Goal: Contribute content

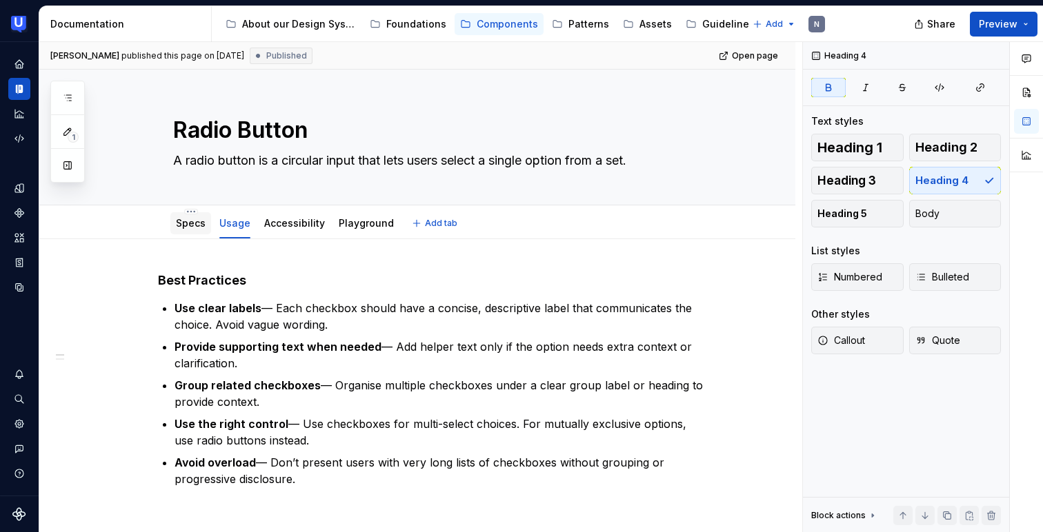
click at [181, 223] on link "Specs" at bounding box center [191, 223] width 30 height 12
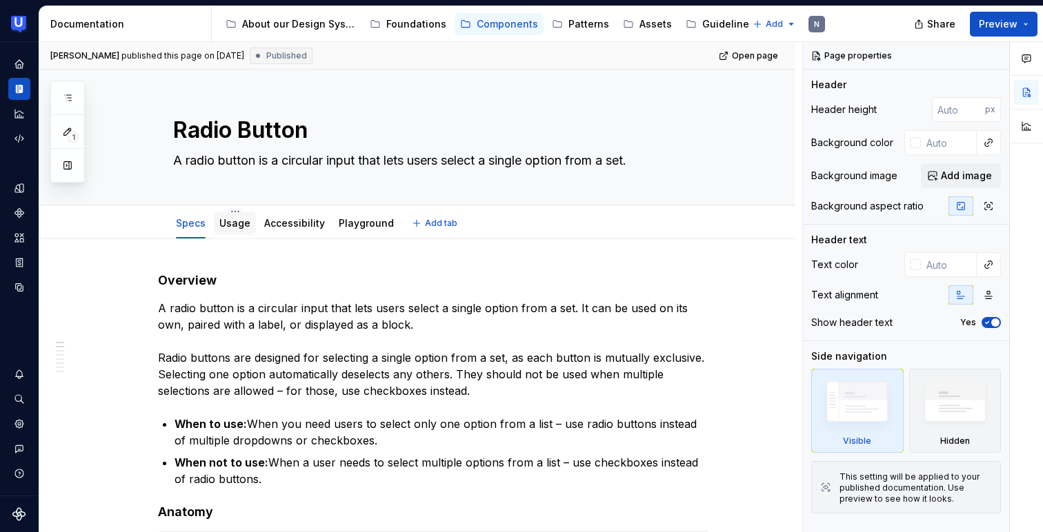
click at [244, 222] on link "Usage" at bounding box center [234, 223] width 31 height 12
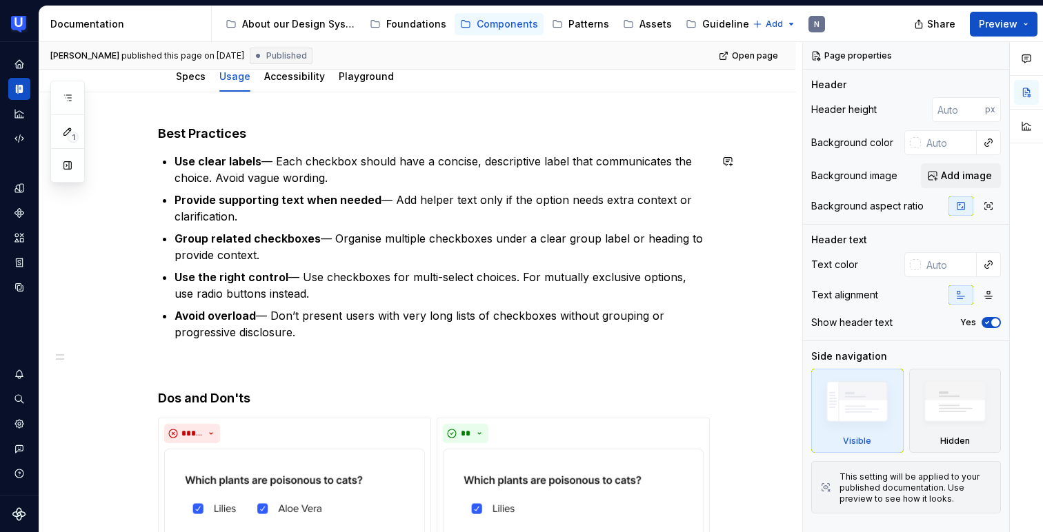
scroll to position [148, 0]
click at [282, 87] on div "Accessibility" at bounding box center [295, 75] width 72 height 25
click at [295, 79] on link "Accessibility" at bounding box center [294, 76] width 61 height 12
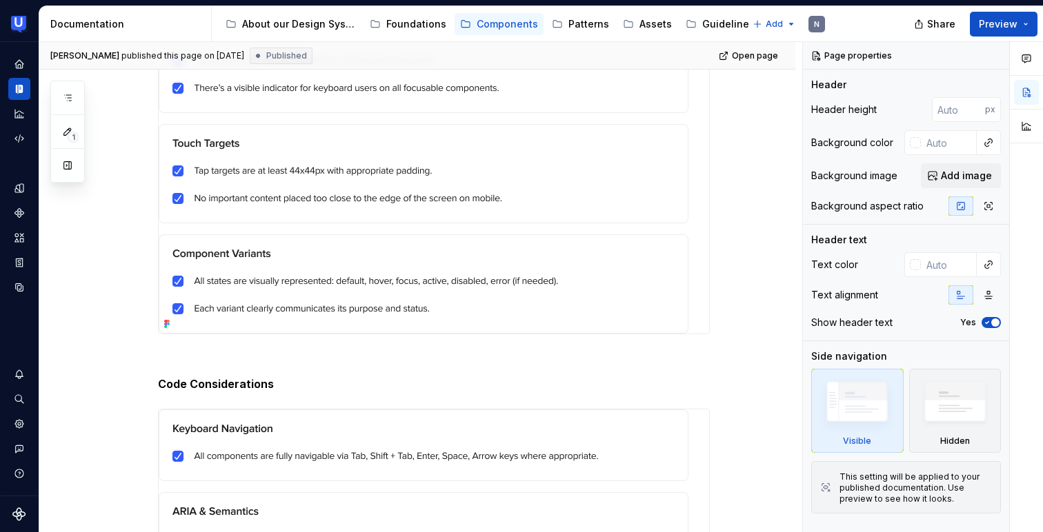
scroll to position [843, 0]
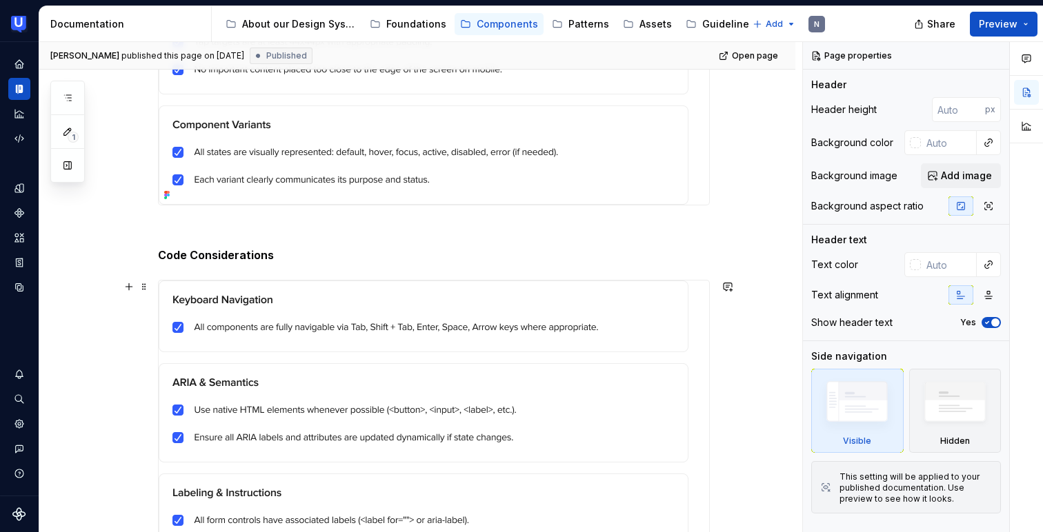
click at [374, 317] on img at bounding box center [424, 468] width 530 height 375
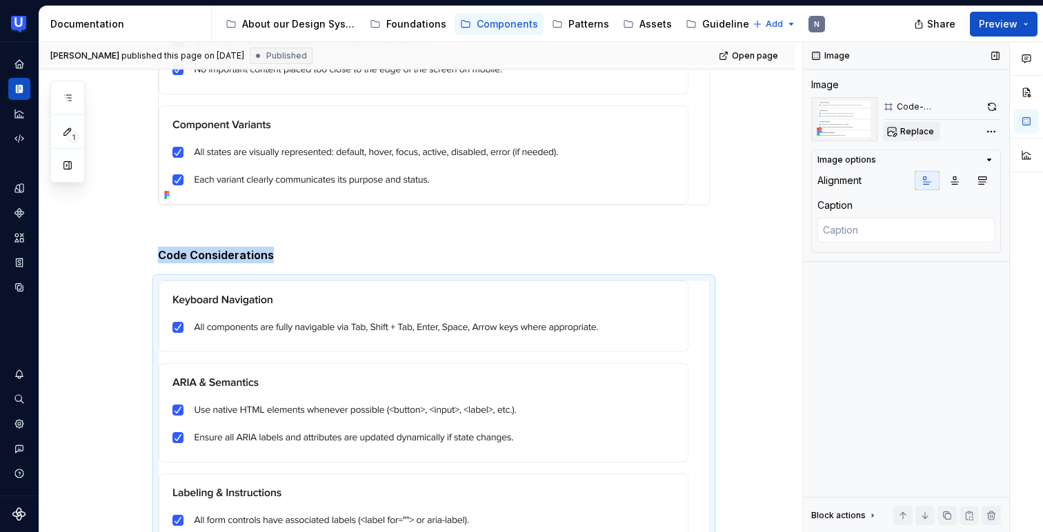
click at [918, 131] on span "Replace" at bounding box center [917, 131] width 34 height 11
type textarea "*"
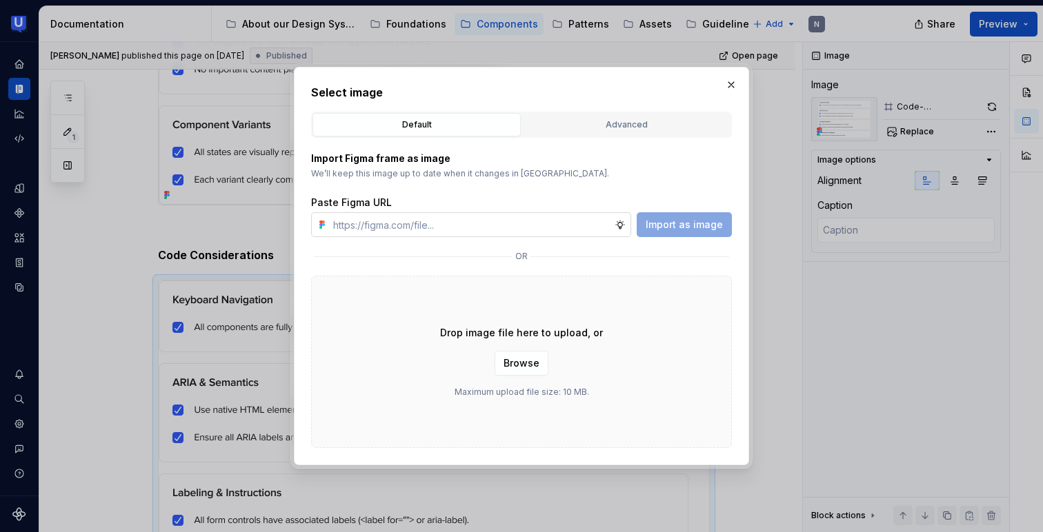
type input "[URL][DOMAIN_NAME]"
click at [663, 221] on span "Import as image" at bounding box center [683, 225] width 77 height 14
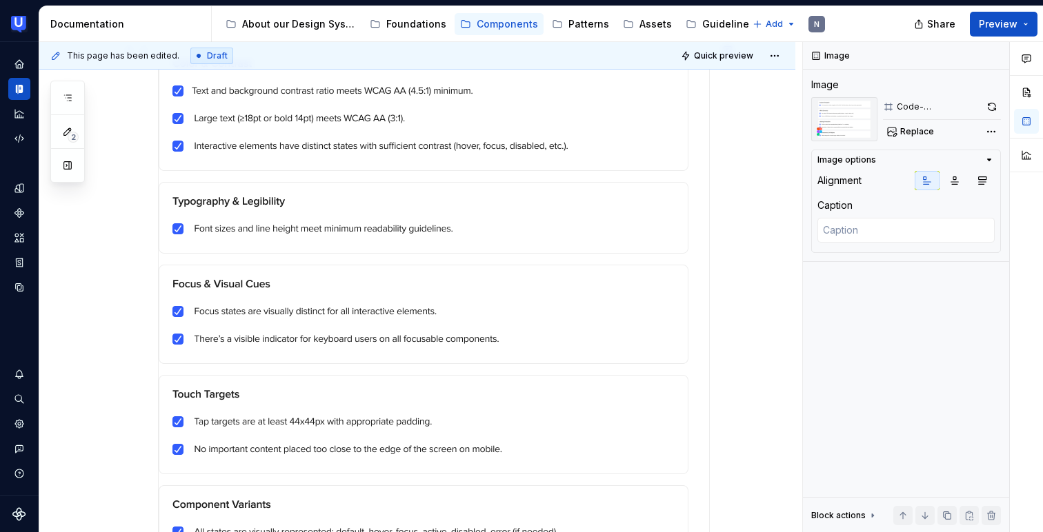
scroll to position [372, 0]
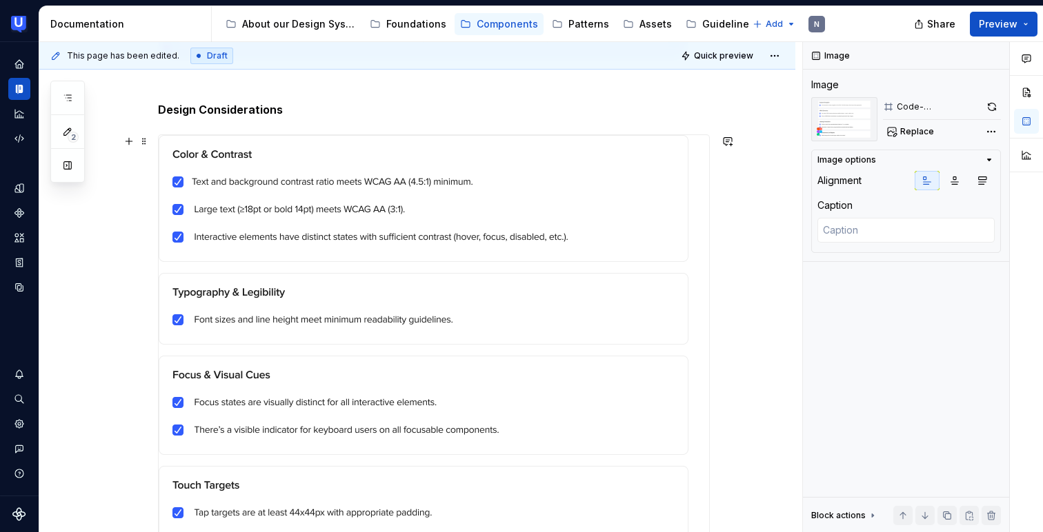
click at [381, 212] on img at bounding box center [424, 405] width 530 height 541
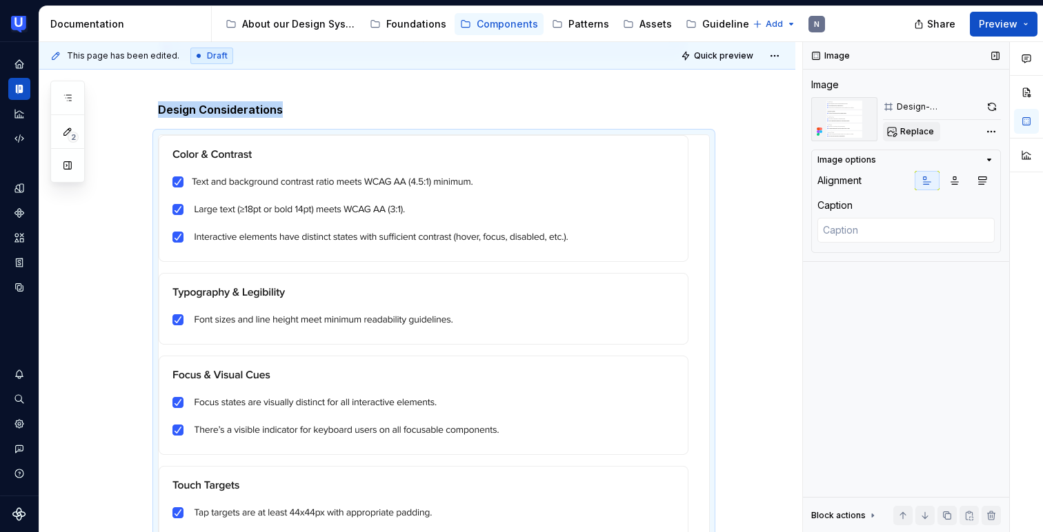
click at [919, 134] on span "Replace" at bounding box center [917, 131] width 34 height 11
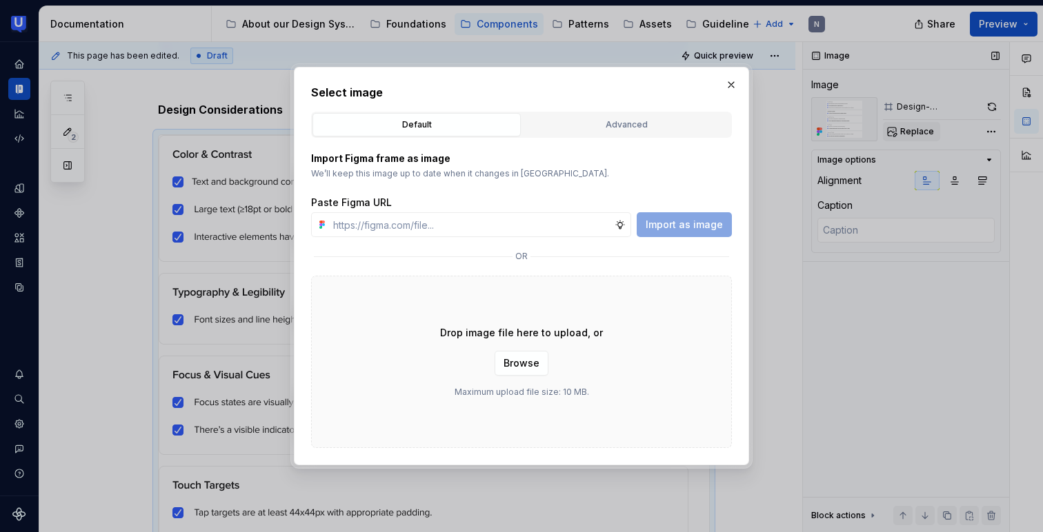
type textarea "*"
type input "[URL][DOMAIN_NAME]"
click at [690, 228] on span "Import as image" at bounding box center [683, 225] width 77 height 14
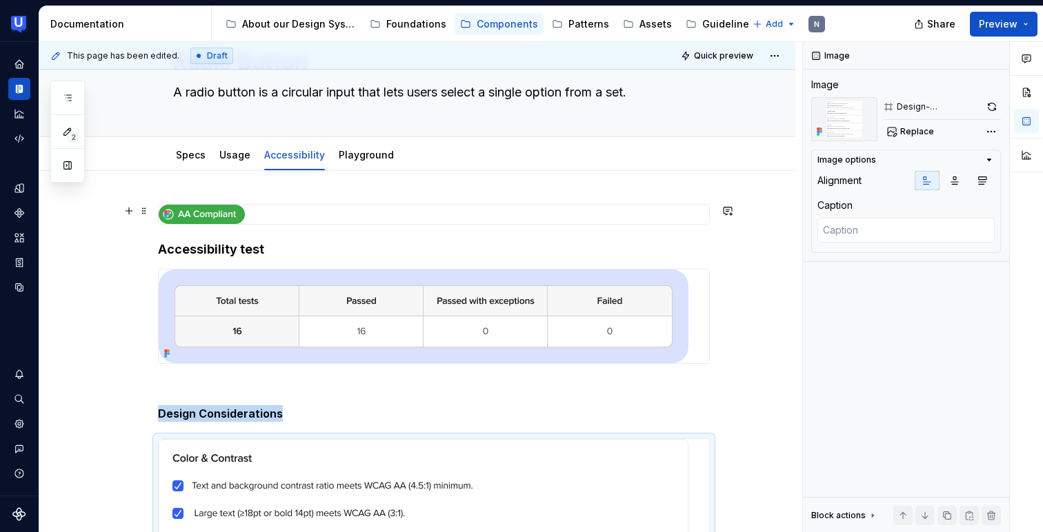
scroll to position [57, 0]
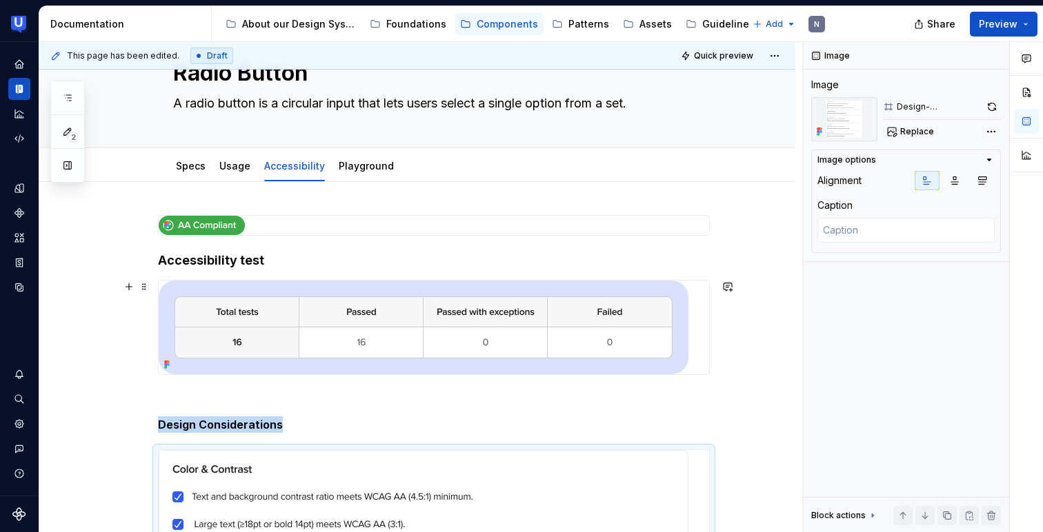
click at [420, 308] on img at bounding box center [424, 328] width 530 height 94
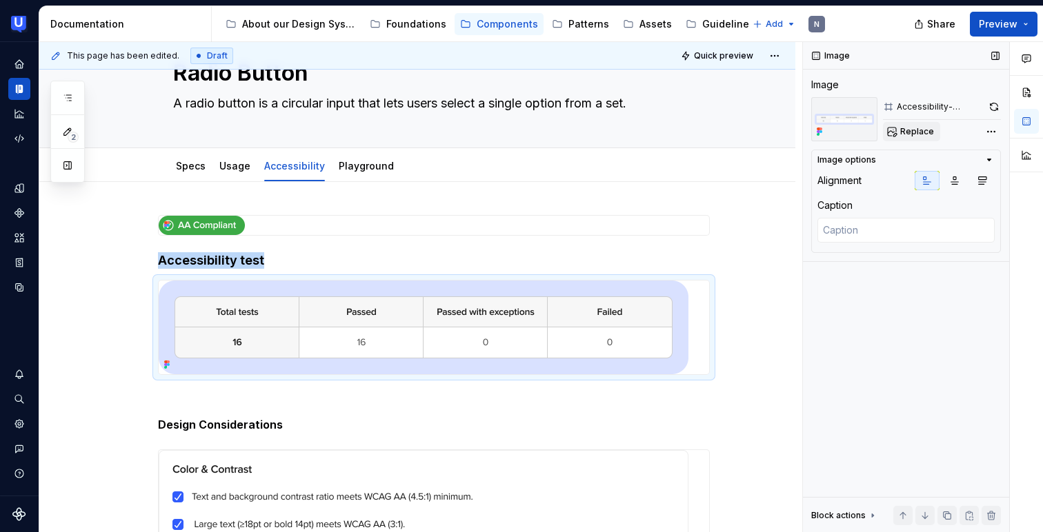
click at [927, 128] on span "Replace" at bounding box center [917, 131] width 34 height 11
type textarea "*"
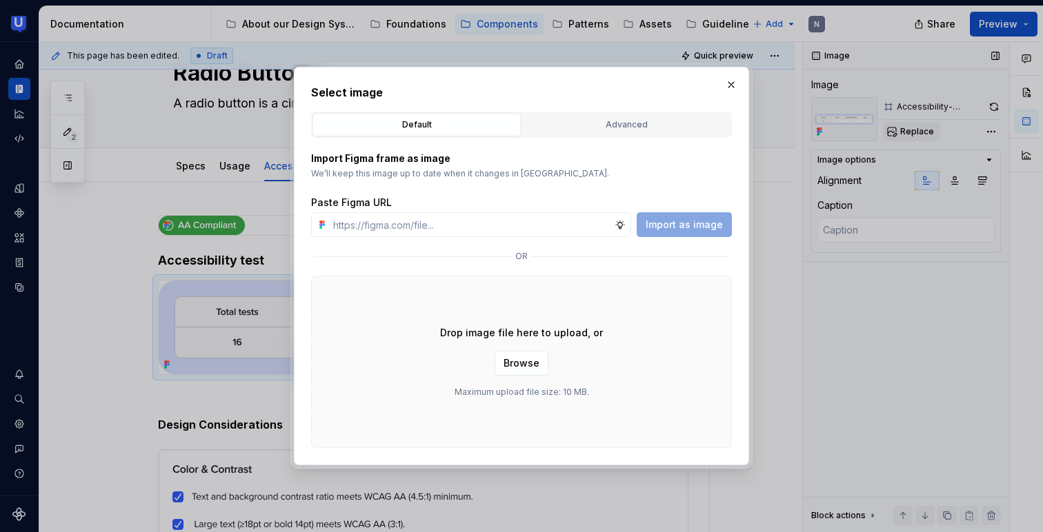
type input "[URL][DOMAIN_NAME]"
click at [714, 217] on button "Import as image" at bounding box center [683, 224] width 95 height 25
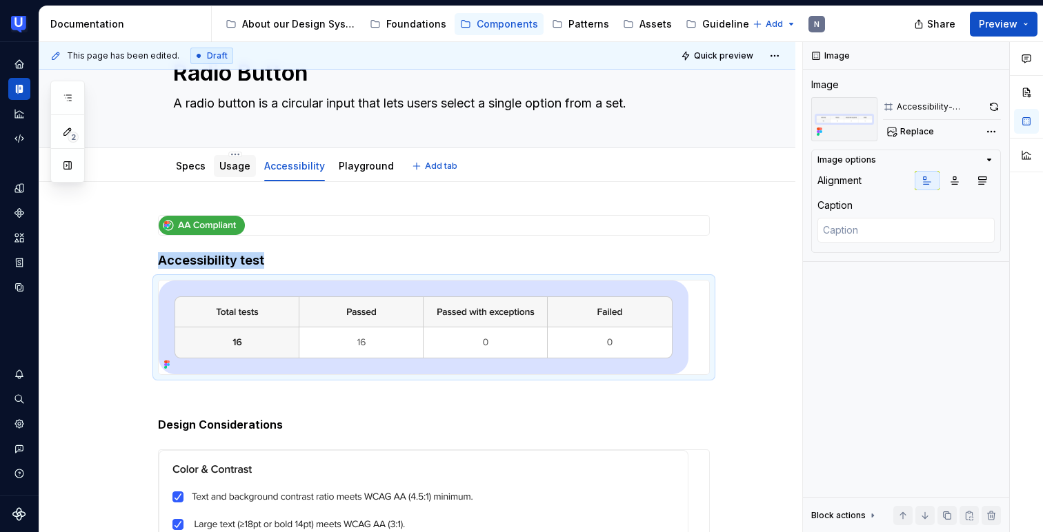
click at [237, 161] on link "Usage" at bounding box center [234, 166] width 31 height 12
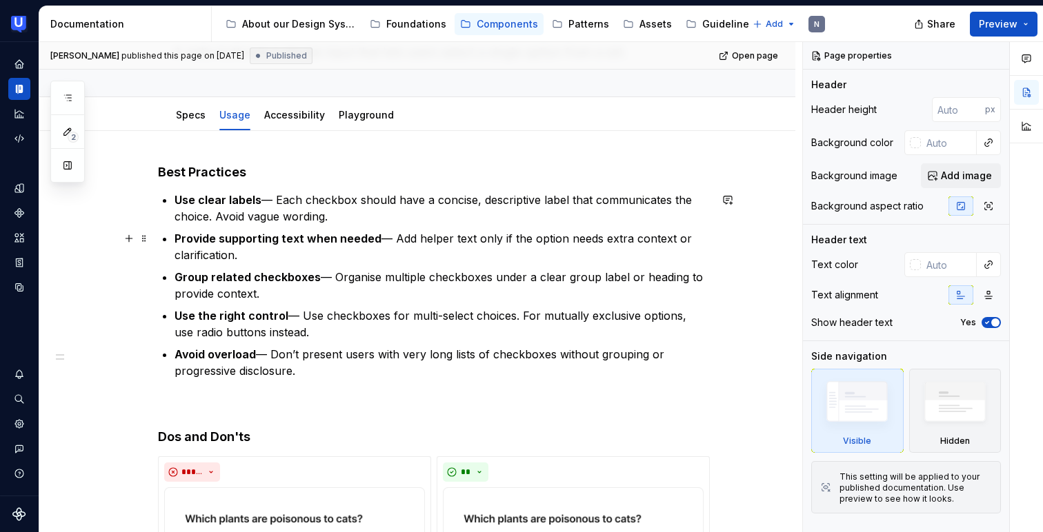
scroll to position [119, 0]
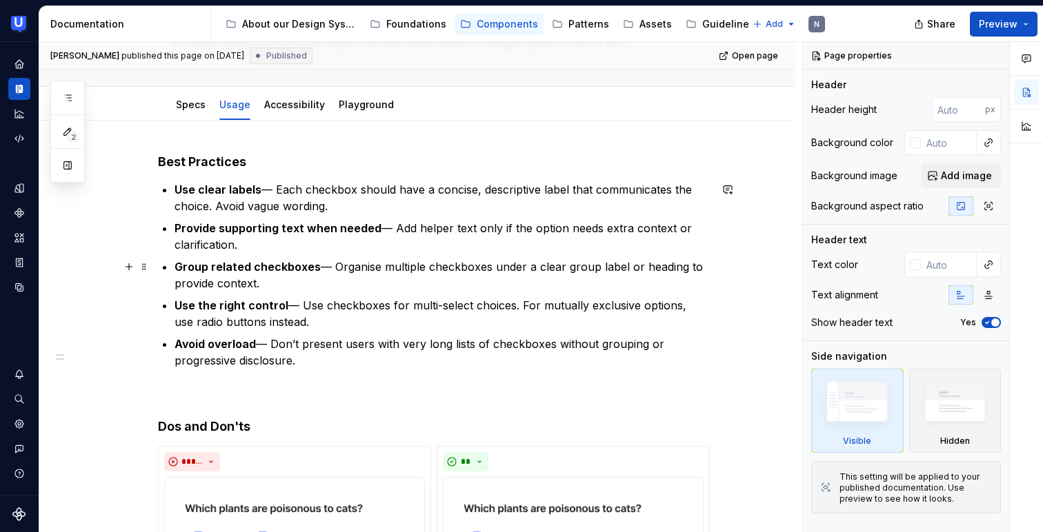
click at [279, 281] on p "Group related checkboxes — Organise multiple checkboxes under a clear group lab…" at bounding box center [441, 275] width 535 height 33
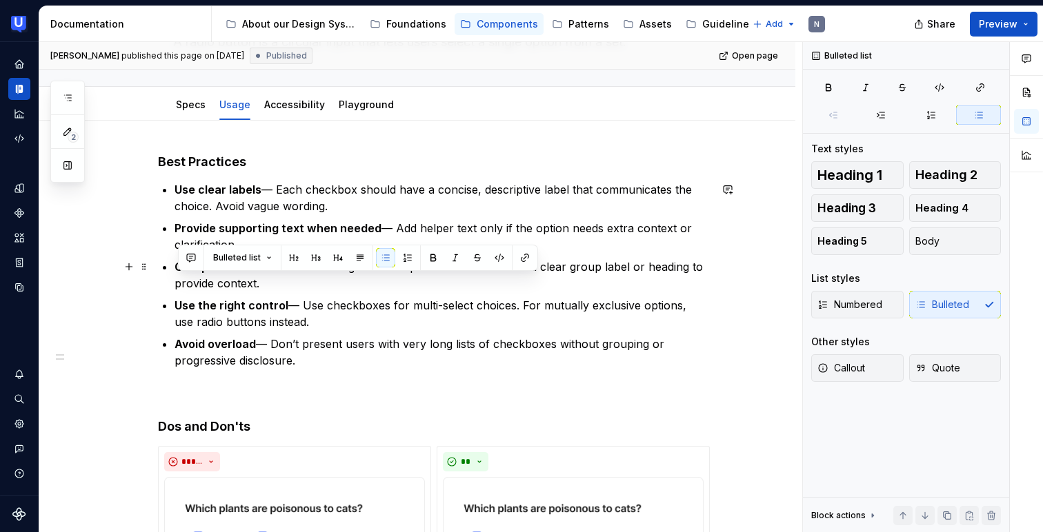
click at [279, 281] on p "Group related checkboxes — Organise multiple checkboxes under a clear group lab…" at bounding box center [441, 275] width 535 height 33
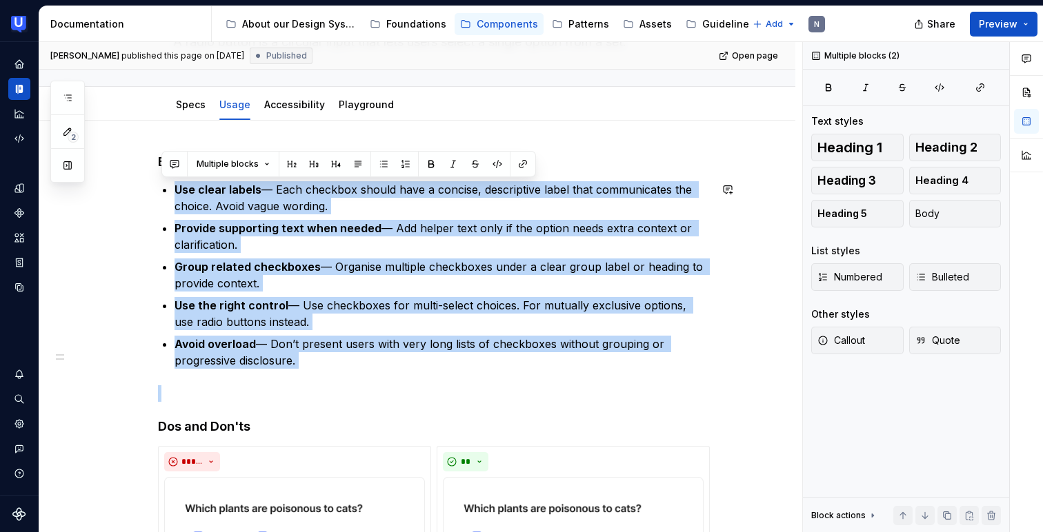
drag, startPoint x: 179, startPoint y: 188, endPoint x: 359, endPoint y: 370, distance: 255.5
copy ul "Use clear labels — Each checkbox should have a concise, descriptive label that …"
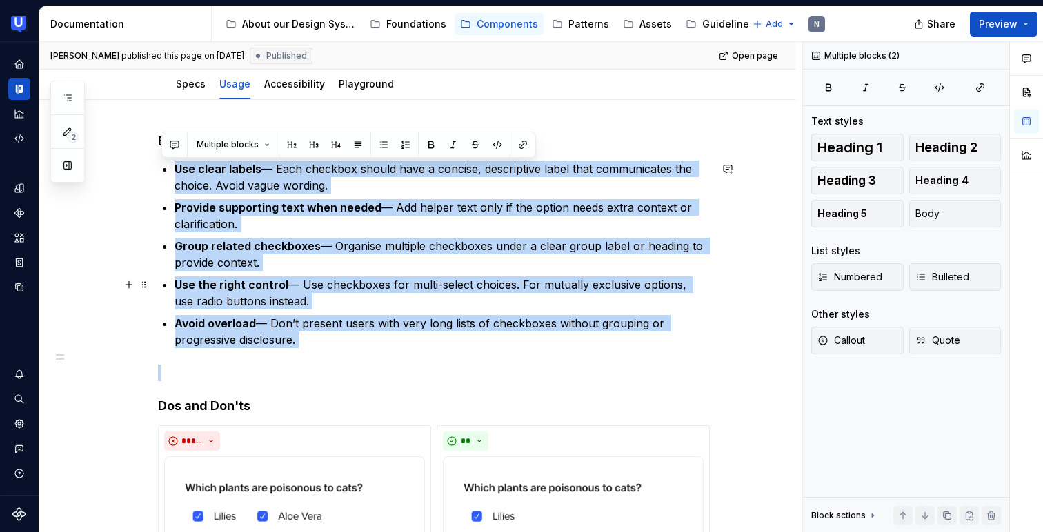
scroll to position [137, 0]
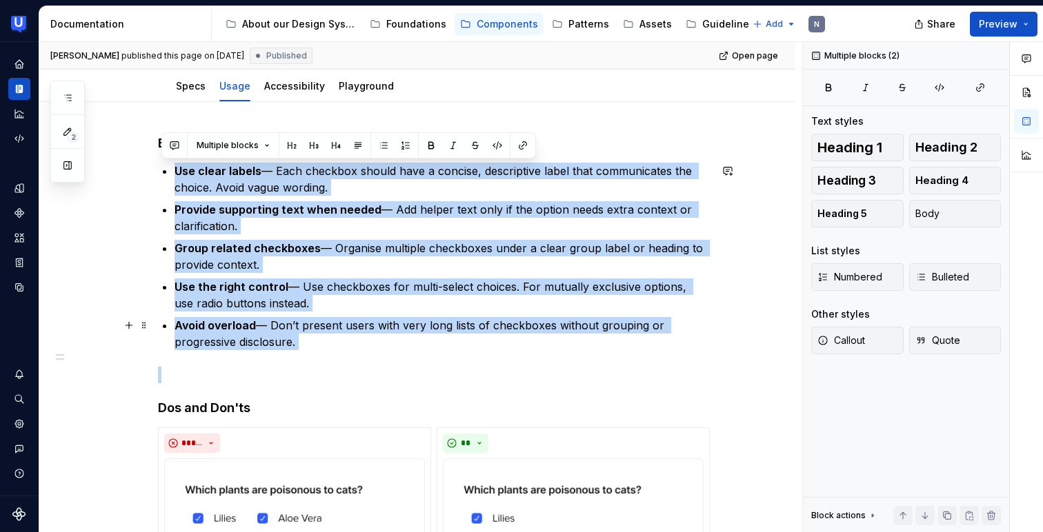
click at [410, 319] on p "Avoid overload — Don’t present users with very long lists of checkboxes without…" at bounding box center [441, 333] width 535 height 33
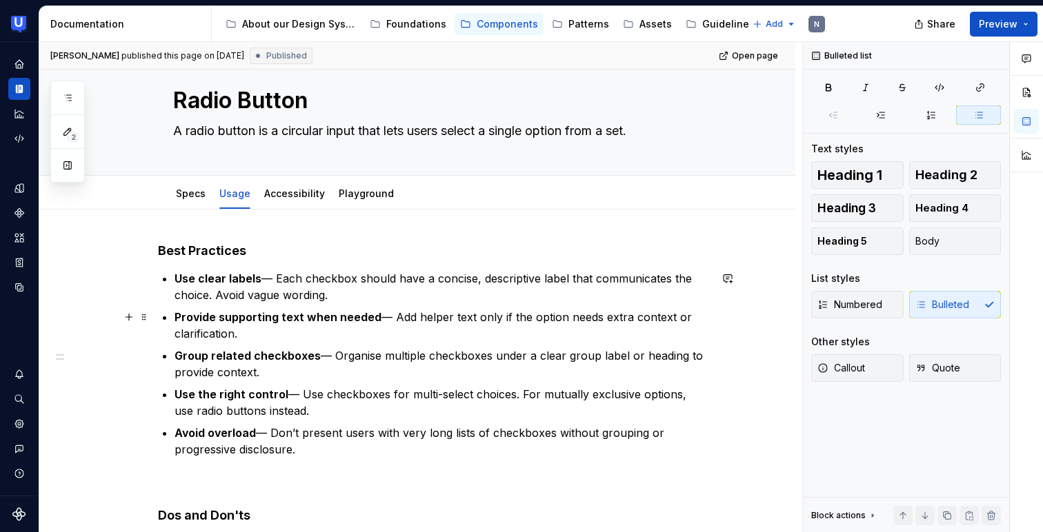
scroll to position [39, 0]
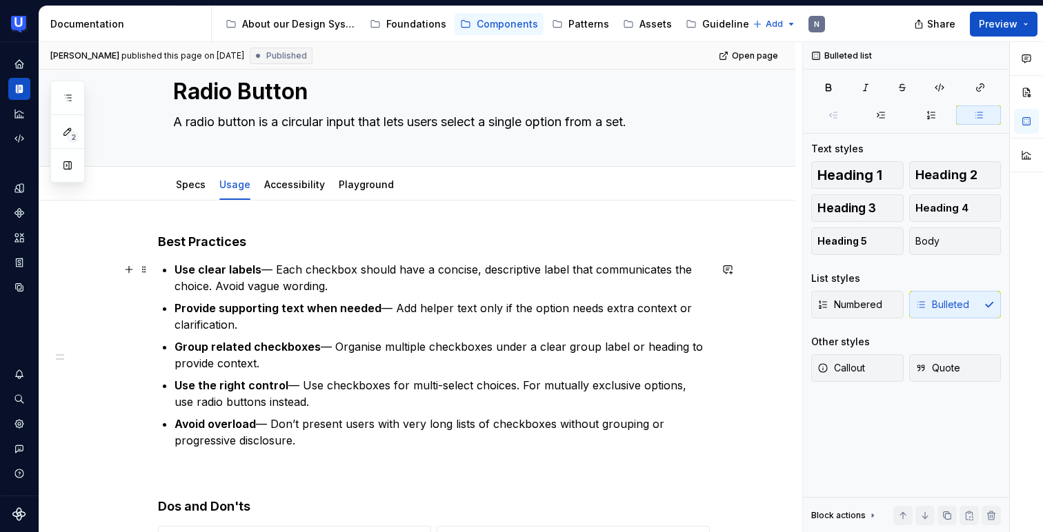
click at [355, 267] on p "Use clear labels — Each checkbox should have a concise, descriptive label that …" at bounding box center [441, 277] width 535 height 33
type textarea "*"
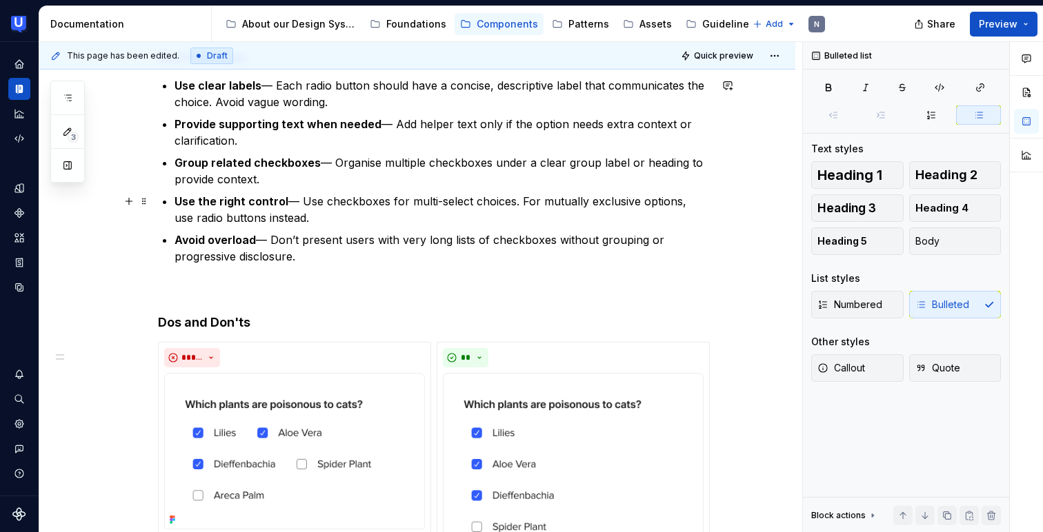
scroll to position [230, 0]
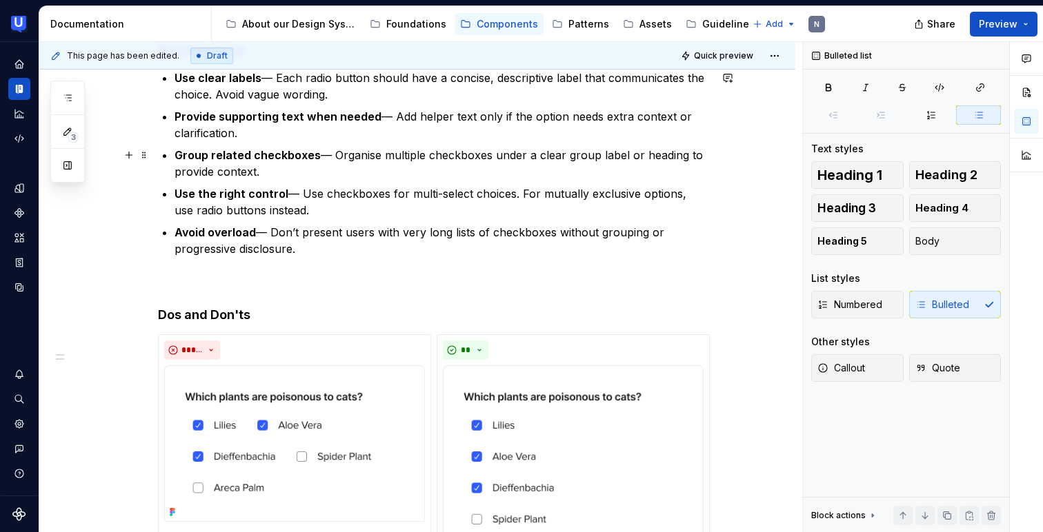
click at [313, 152] on strong "Group related checkboxes" at bounding box center [247, 155] width 146 height 14
click at [310, 155] on strong "Group related checkboxesradio buttons" at bounding box center [284, 155] width 221 height 14
click at [496, 156] on p "Group related radio buttons — Organise multiple checkboxes under a clear group …" at bounding box center [441, 163] width 535 height 33
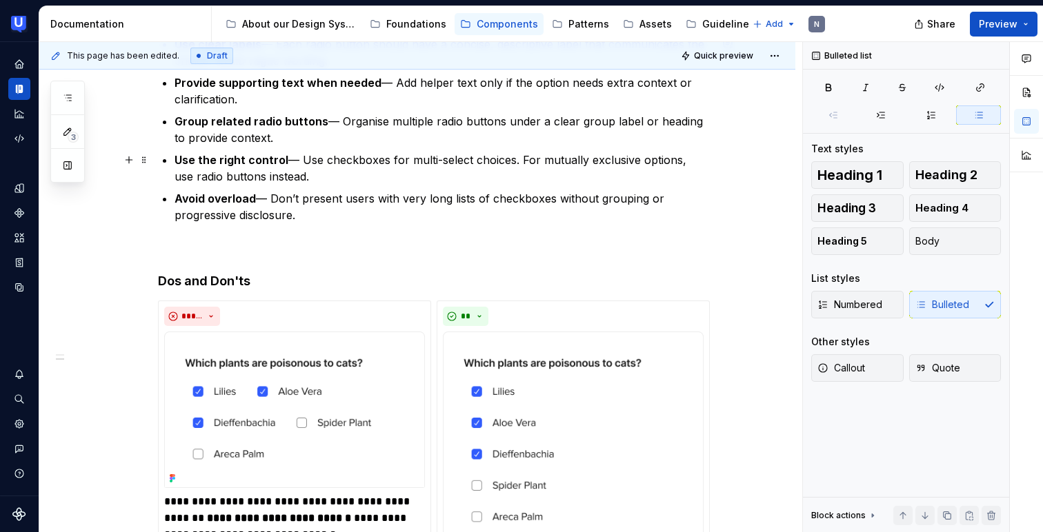
scroll to position [277, 0]
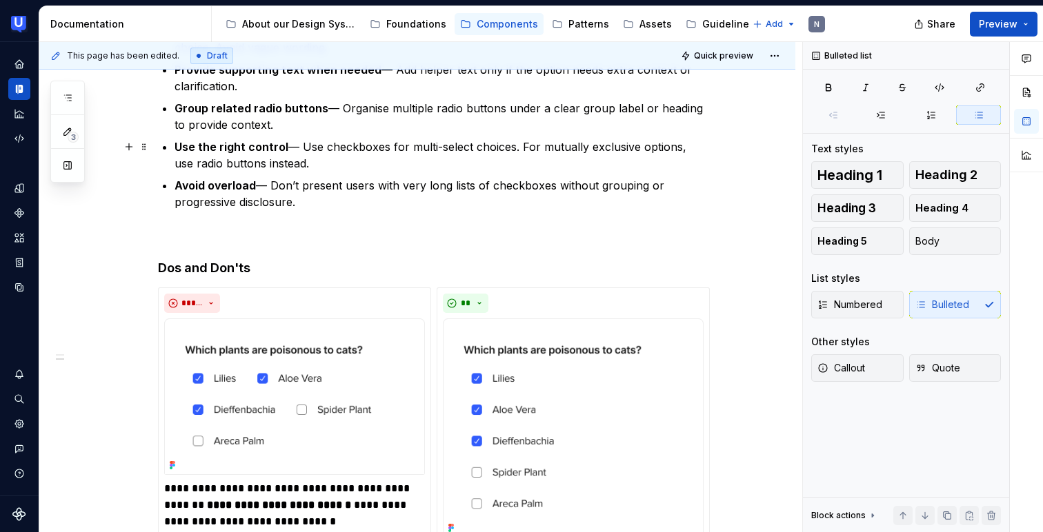
click at [389, 143] on p "Use the right control — Use checkboxes for multi-select choices. For mutually e…" at bounding box center [441, 155] width 535 height 33
click at [445, 148] on p "Use the right control — Use radio buttons for multi-select choices. For mutuall…" at bounding box center [441, 155] width 535 height 33
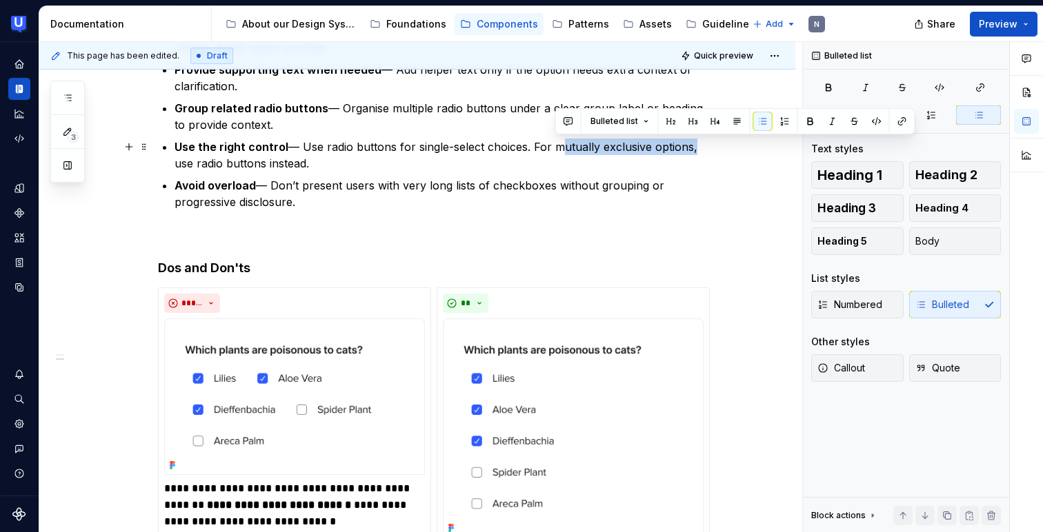
drag, startPoint x: 556, startPoint y: 144, endPoint x: 692, endPoint y: 146, distance: 135.9
click at [692, 146] on p "Use the right control — Use radio buttons for single-select choices. For mutual…" at bounding box center [441, 155] width 535 height 33
copy p "mutually exclusive options"
copy p "lly exclusive options, use"
click at [419, 146] on p "Use the right control — Use radio buttons for multi-select choices. For mutuall…" at bounding box center [441, 155] width 535 height 33
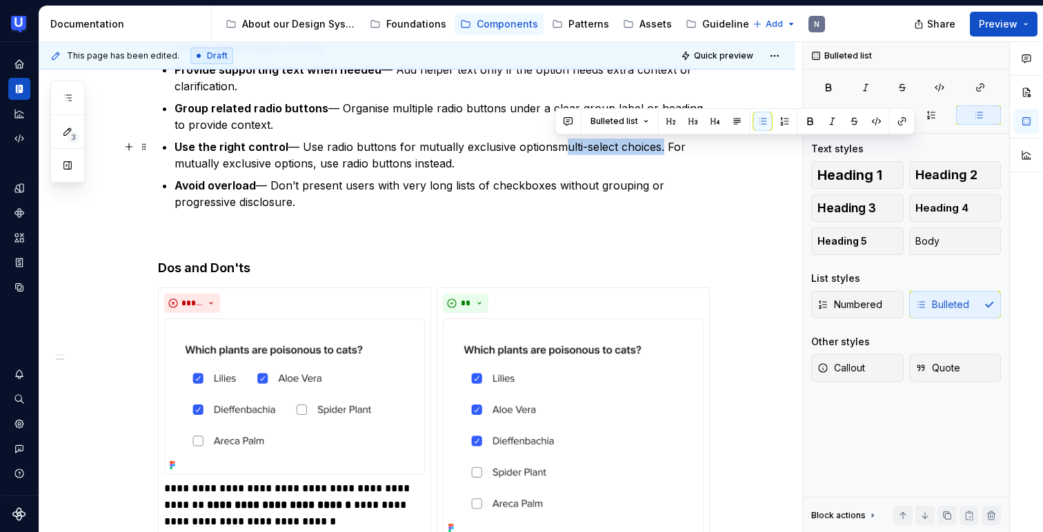
drag, startPoint x: 557, startPoint y: 148, endPoint x: 657, endPoint y: 145, distance: 100.0
click at [657, 145] on p "Use the right control — Use radio buttons for mutually exclusive optionsmulti-s…" at bounding box center [441, 155] width 535 height 33
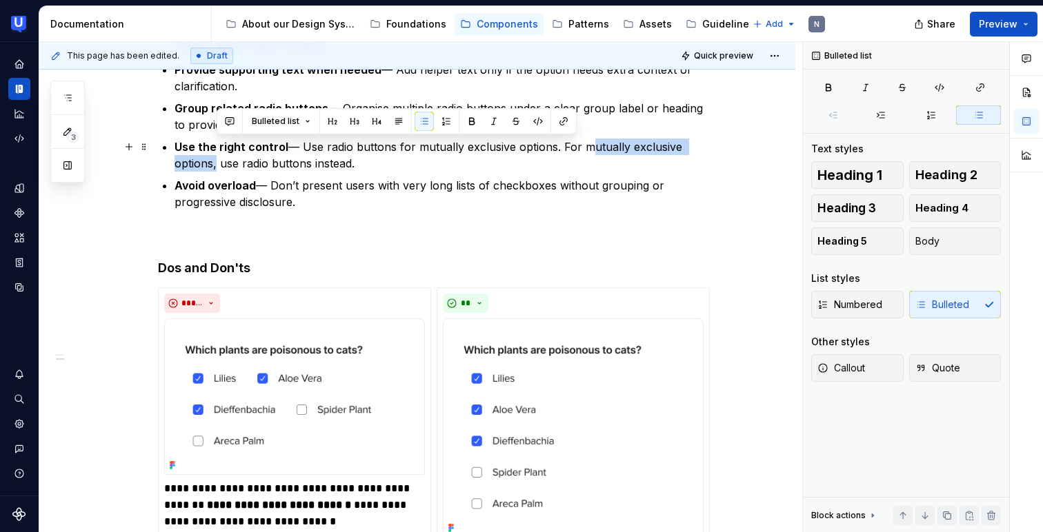
drag, startPoint x: 581, startPoint y: 143, endPoint x: 215, endPoint y: 158, distance: 366.4
click at [215, 158] on p "Use the right control — Use radio buttons for mutually exclusive options. For m…" at bounding box center [441, 155] width 535 height 33
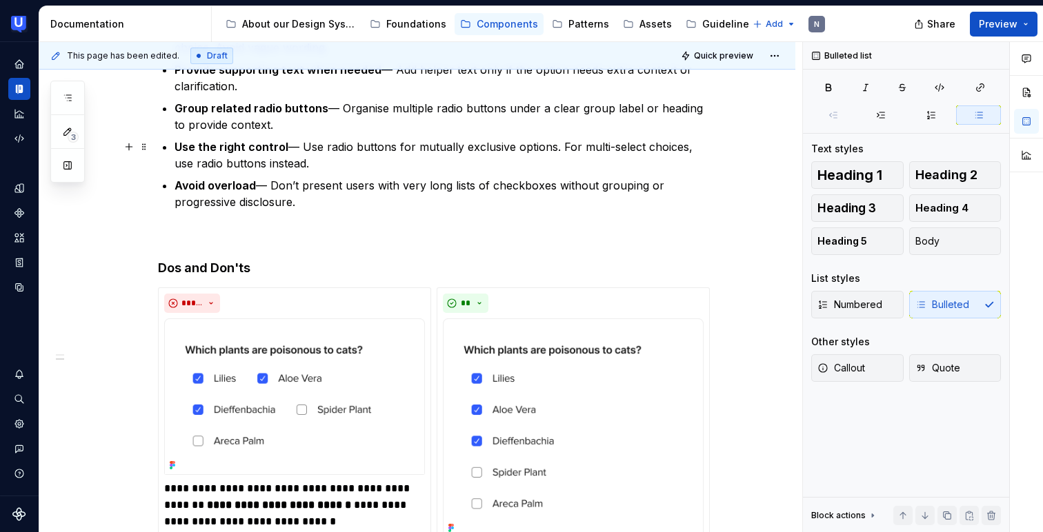
click at [221, 163] on p "Use the right control — Use radio buttons for mutually exclusive options. For m…" at bounding box center [441, 155] width 535 height 33
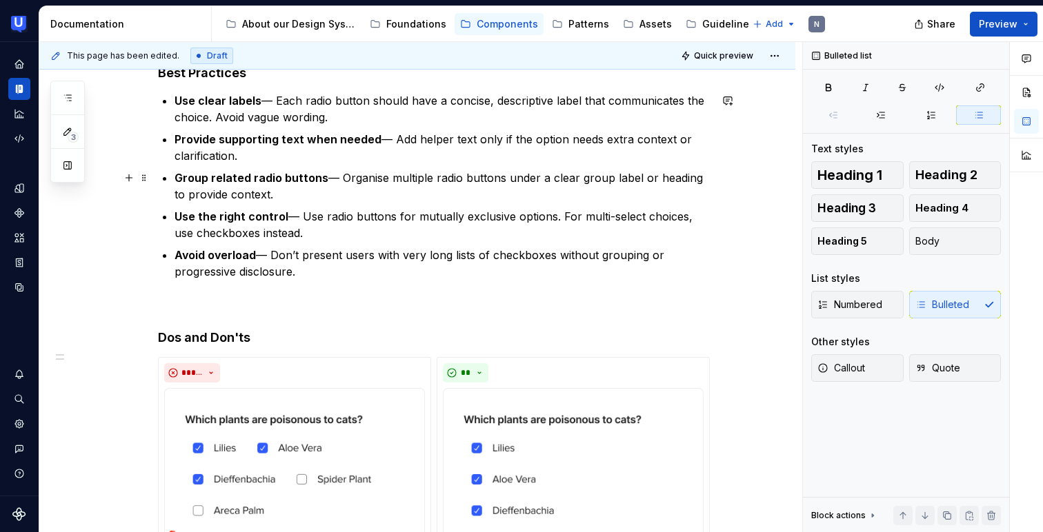
scroll to position [194, 0]
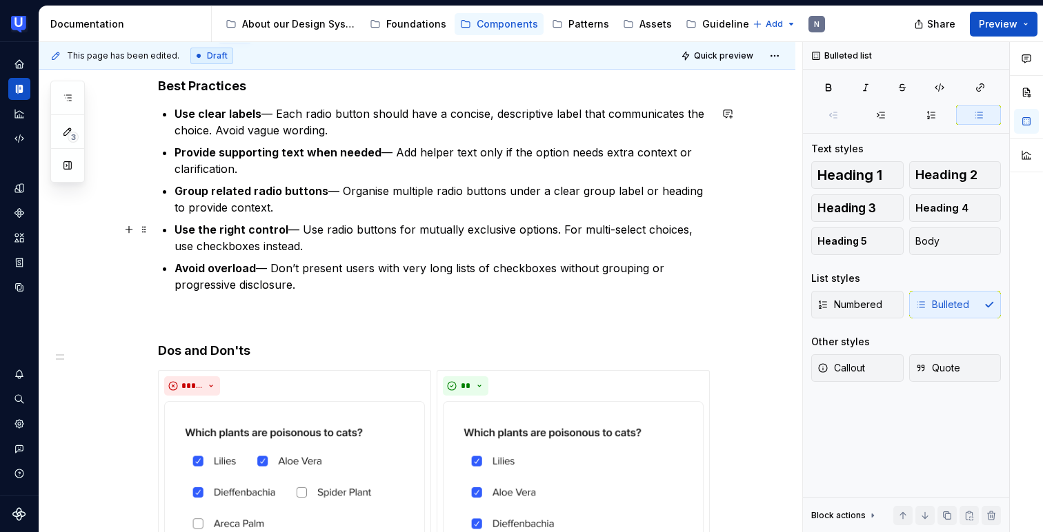
click at [325, 239] on p "Use the right control — Use radio buttons for mutually exclusive options. For m…" at bounding box center [441, 237] width 535 height 33
click at [251, 246] on p "Use the right control — Use radio buttons for mutually exclusive options. For m…" at bounding box center [441, 237] width 535 height 33
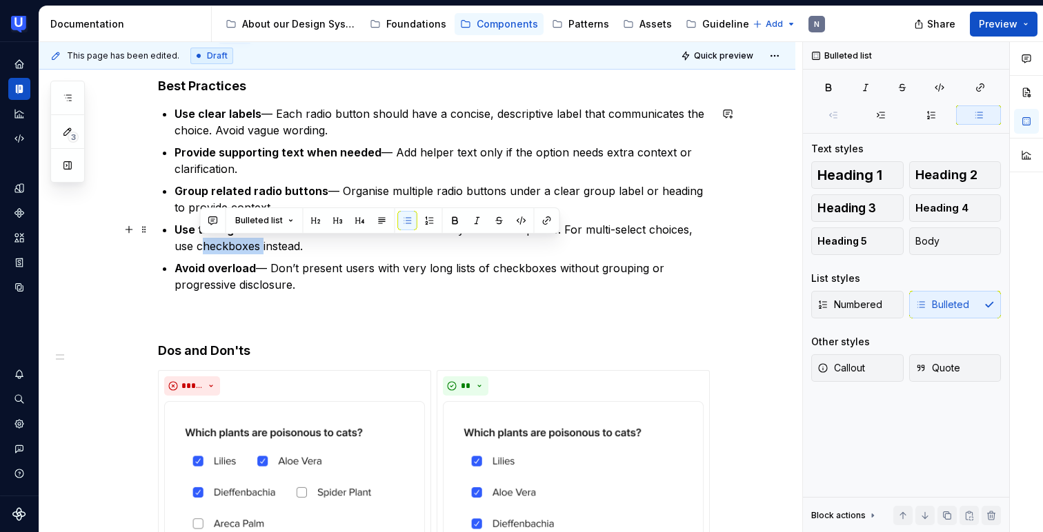
click at [338, 248] on p "Use the right control — Use radio buttons for mutually exclusive options. For m…" at bounding box center [441, 237] width 535 height 33
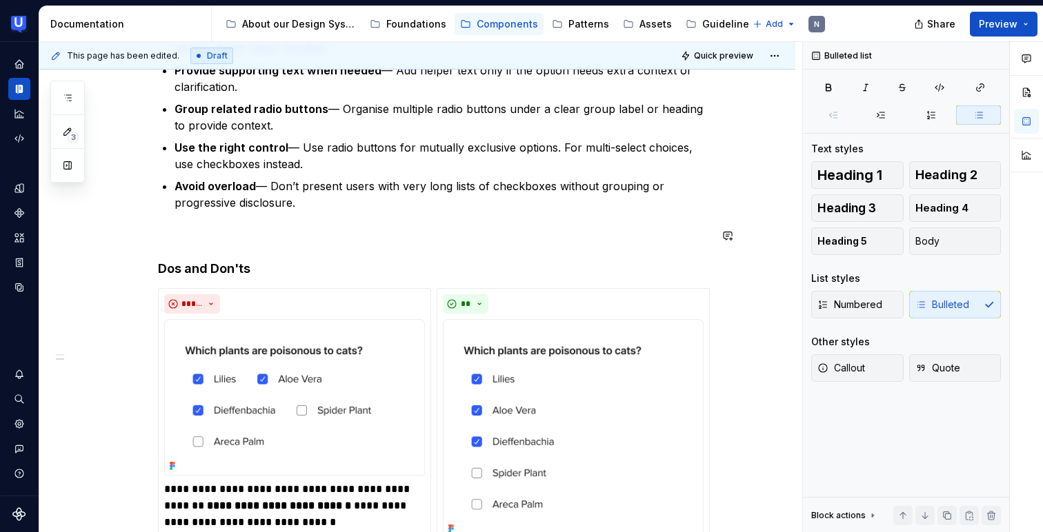
scroll to position [277, 0]
click at [554, 182] on p "Avoid overload — Don’t present users with very long lists of checkboxes without…" at bounding box center [441, 193] width 535 height 33
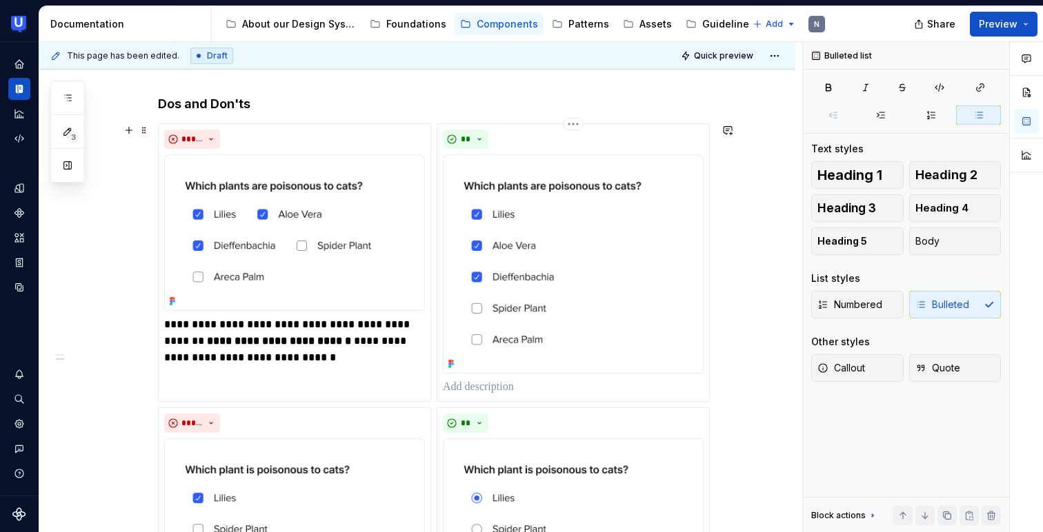
scroll to position [443, 0]
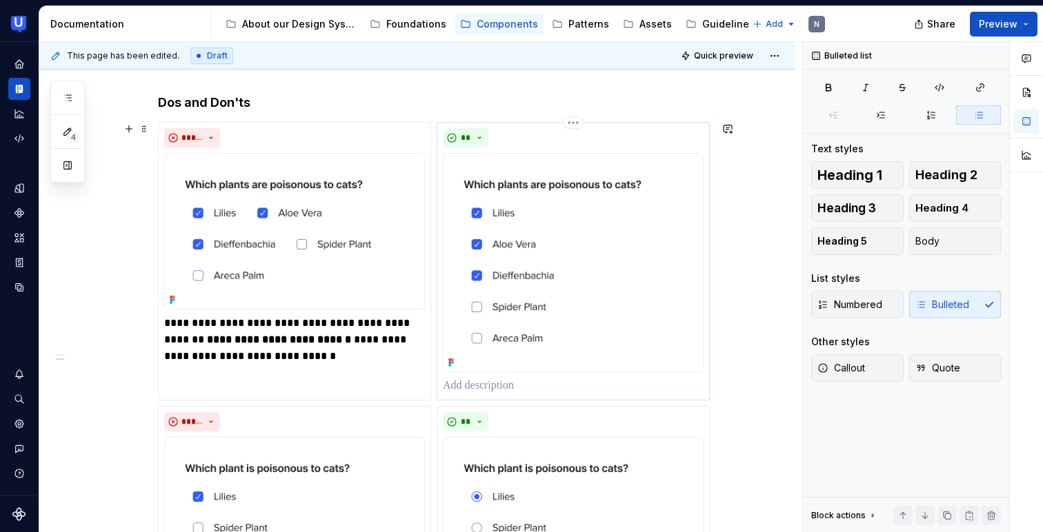
click at [529, 199] on img at bounding box center [573, 262] width 261 height 219
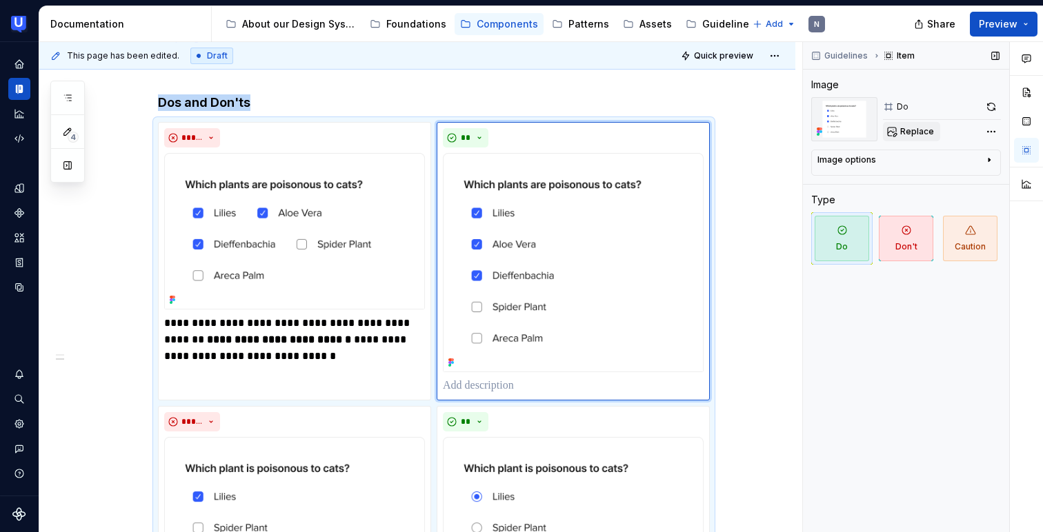
click at [910, 129] on span "Replace" at bounding box center [917, 131] width 34 height 11
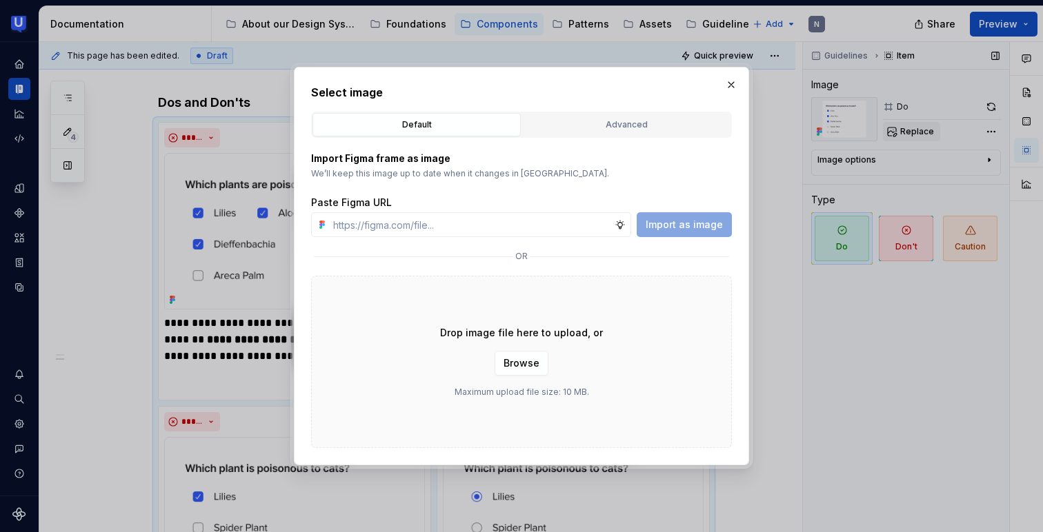
type textarea "*"
type input "[URL][DOMAIN_NAME]"
click at [708, 229] on span "Import as image" at bounding box center [683, 225] width 77 height 14
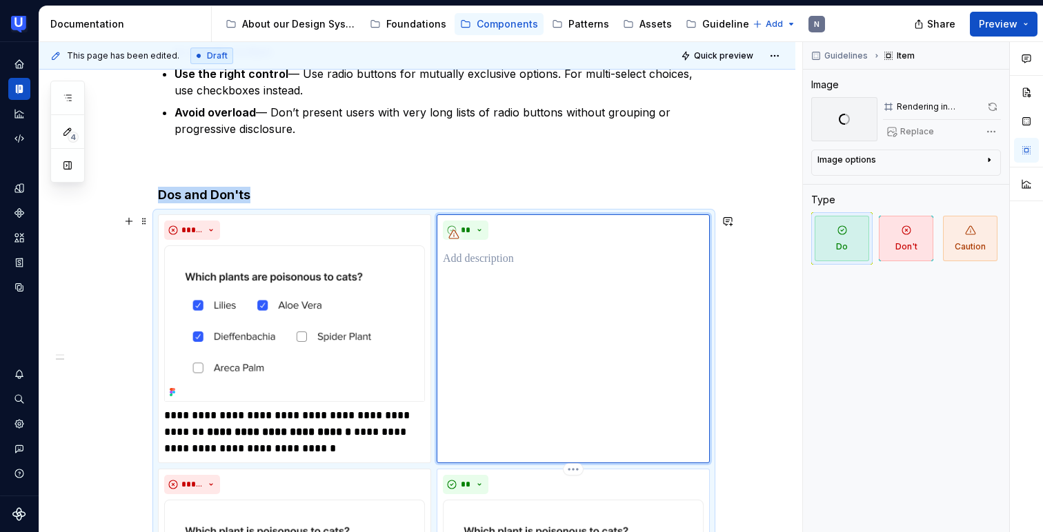
scroll to position [349, 0]
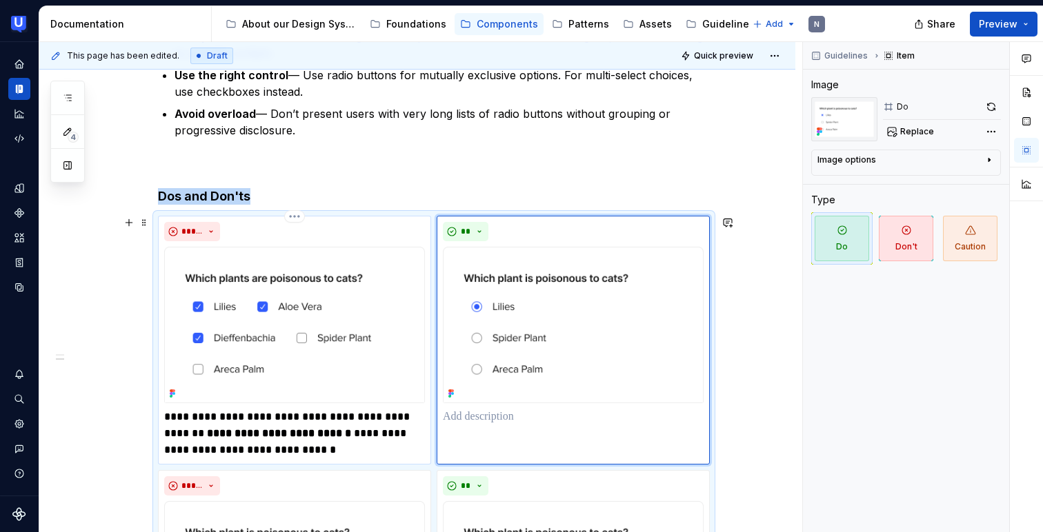
click at [289, 341] on img at bounding box center [294, 325] width 261 height 157
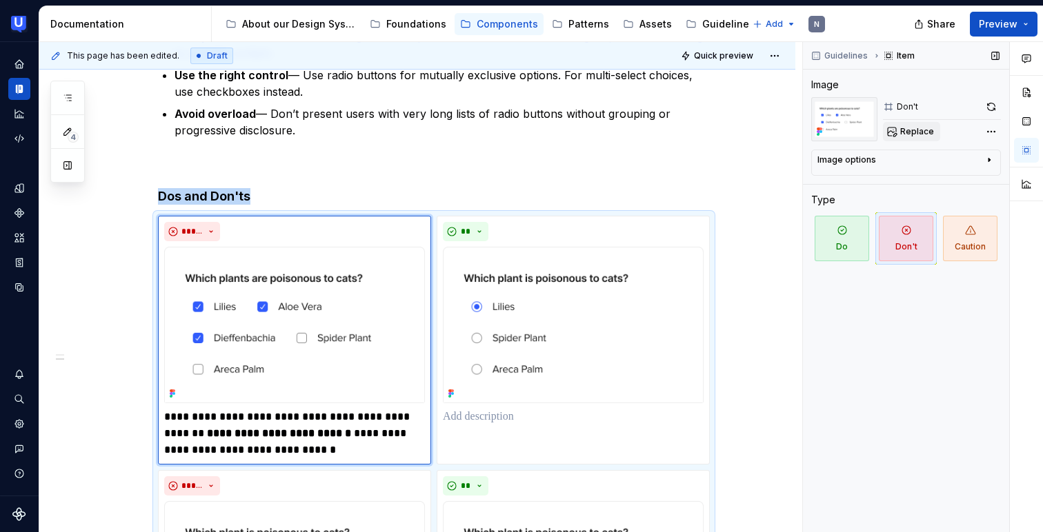
click at [914, 130] on span "Replace" at bounding box center [917, 131] width 34 height 11
type textarea "*"
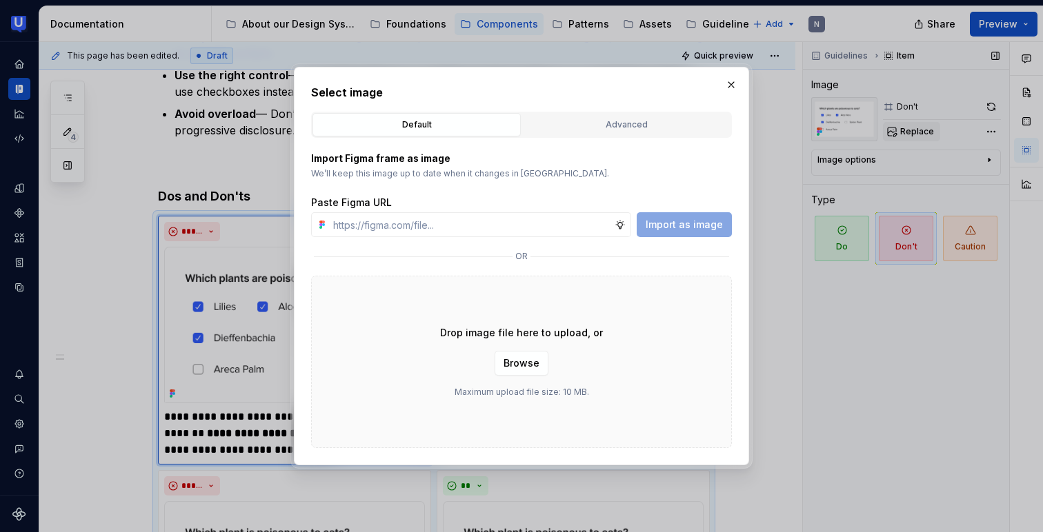
type input "[URL][DOMAIN_NAME]"
click at [706, 228] on span "Import as image" at bounding box center [683, 225] width 77 height 14
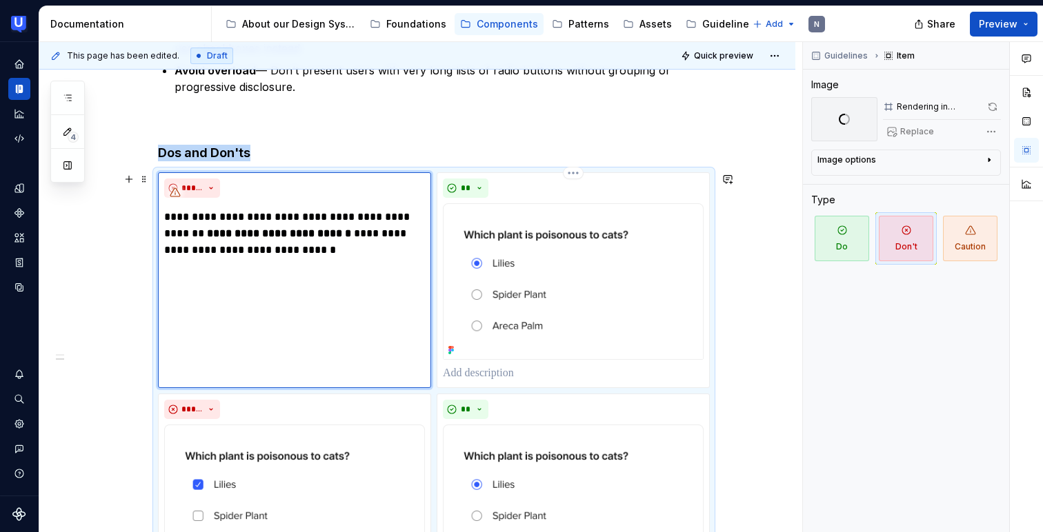
scroll to position [392, 0]
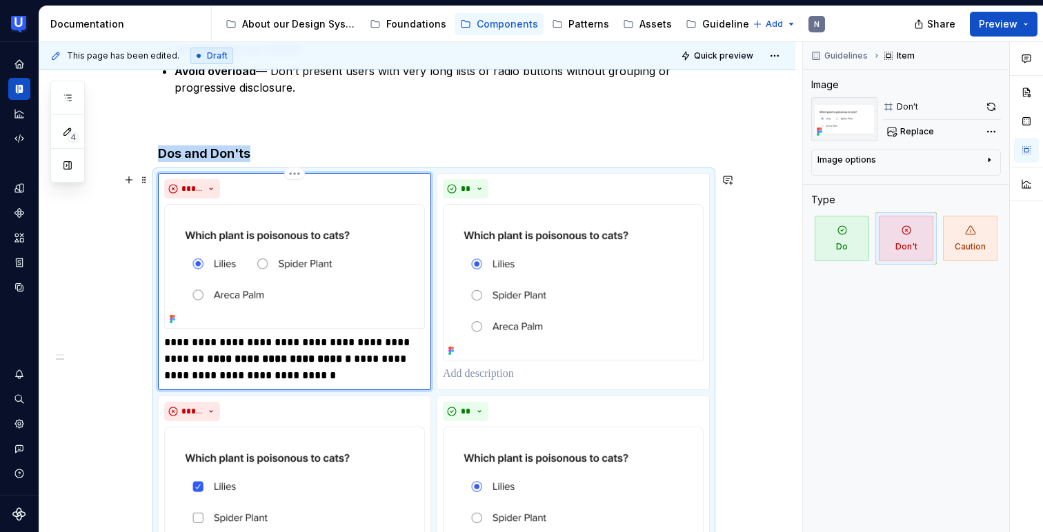
click at [306, 341] on p "**********" at bounding box center [294, 359] width 261 height 50
type textarea "*"
click at [404, 341] on p "**********" at bounding box center [294, 359] width 261 height 50
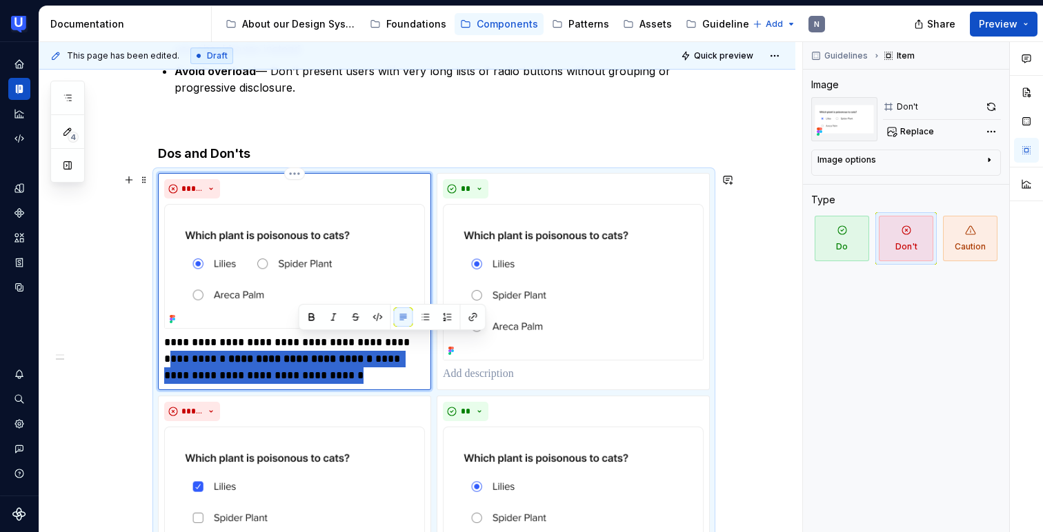
drag, startPoint x: 399, startPoint y: 341, endPoint x: 431, endPoint y: 371, distance: 44.4
click at [431, 371] on div "**********" at bounding box center [294, 281] width 273 height 217
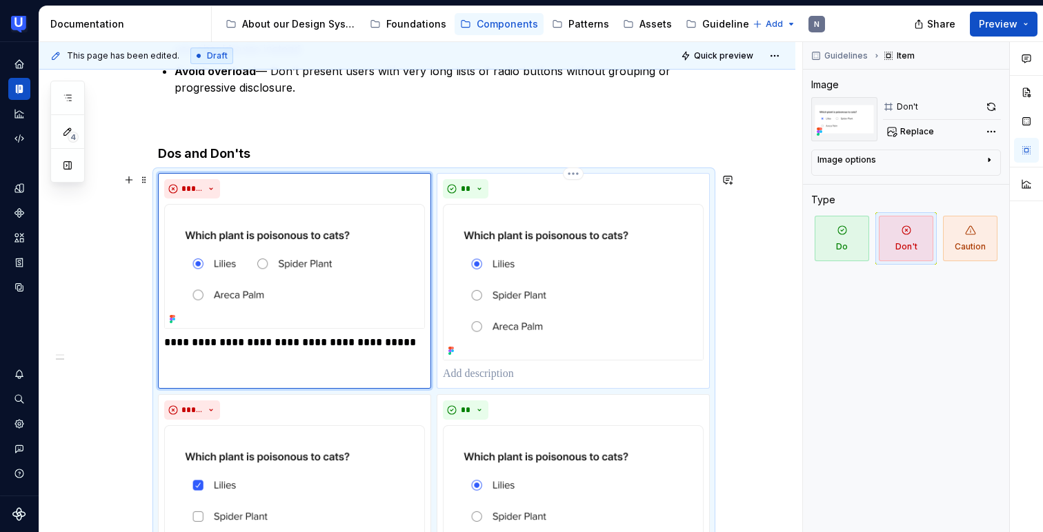
click at [527, 370] on p at bounding box center [573, 374] width 261 height 17
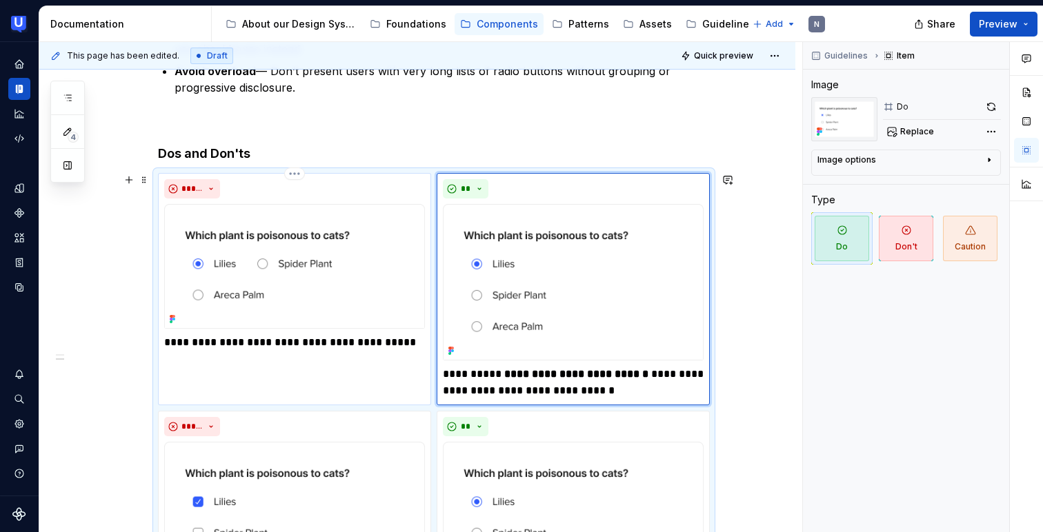
click at [407, 340] on p "**********" at bounding box center [294, 342] width 261 height 17
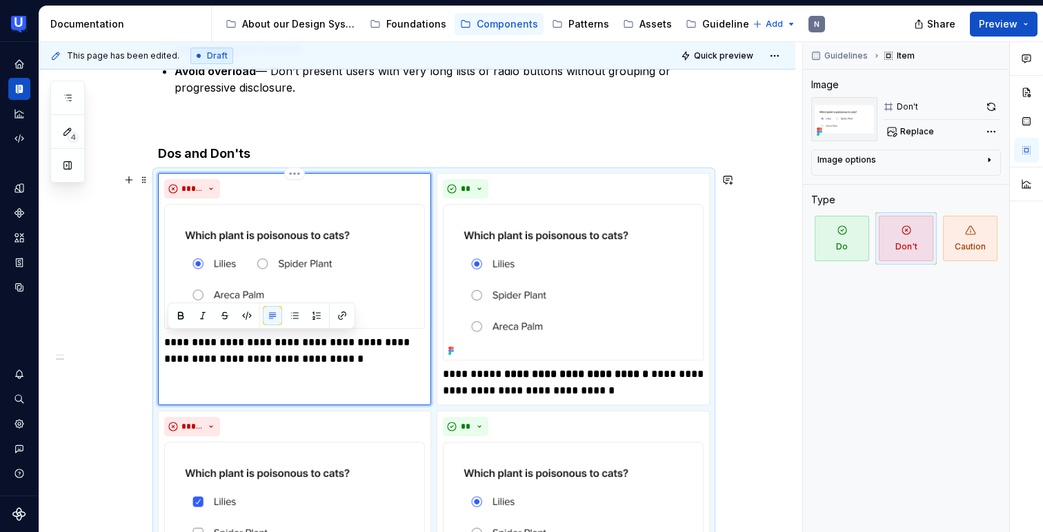
click at [340, 359] on p "**********" at bounding box center [294, 350] width 261 height 33
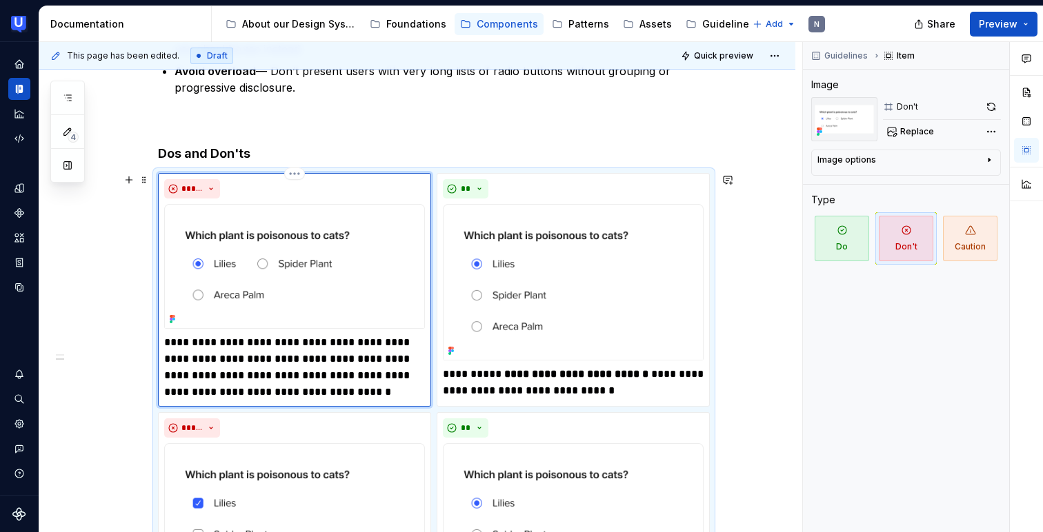
click at [330, 358] on p "**********" at bounding box center [294, 367] width 261 height 66
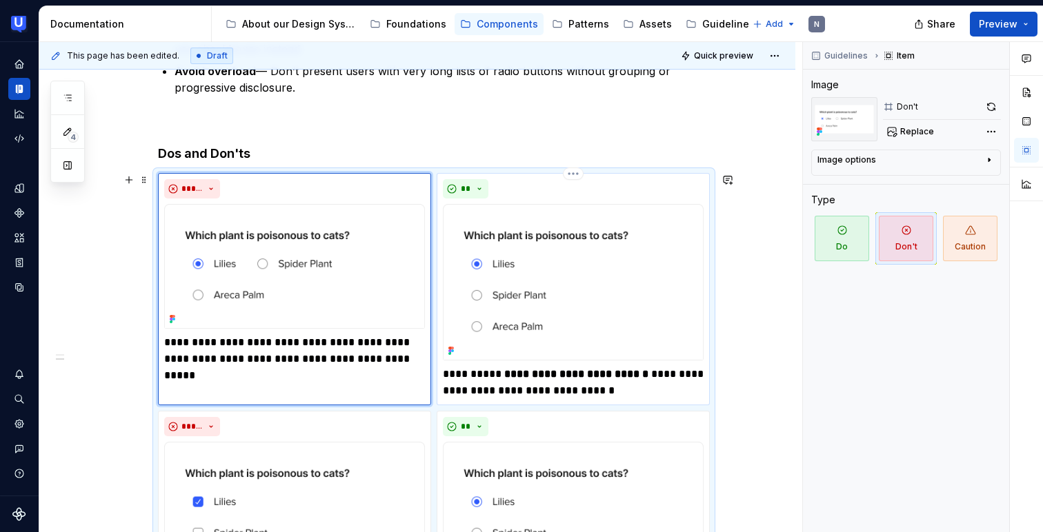
click at [532, 379] on strong "**********" at bounding box center [576, 374] width 144 height 10
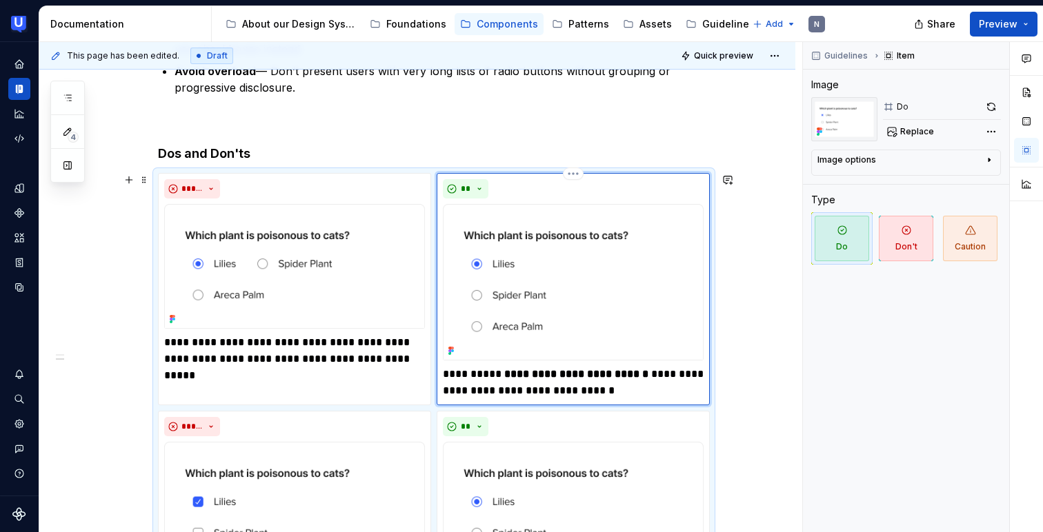
click at [532, 379] on strong "**********" at bounding box center [576, 374] width 144 height 10
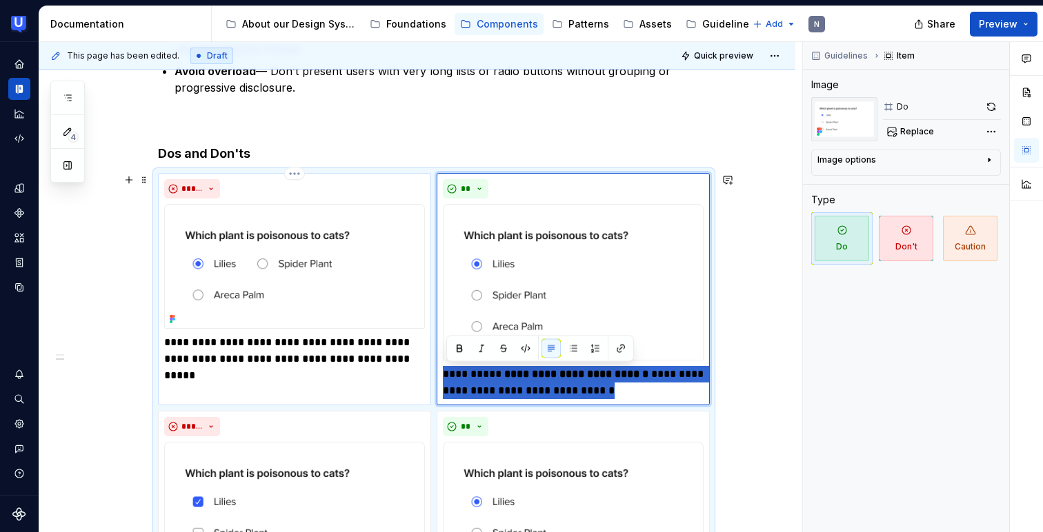
drag, startPoint x: 652, startPoint y: 385, endPoint x: 403, endPoint y: 379, distance: 249.7
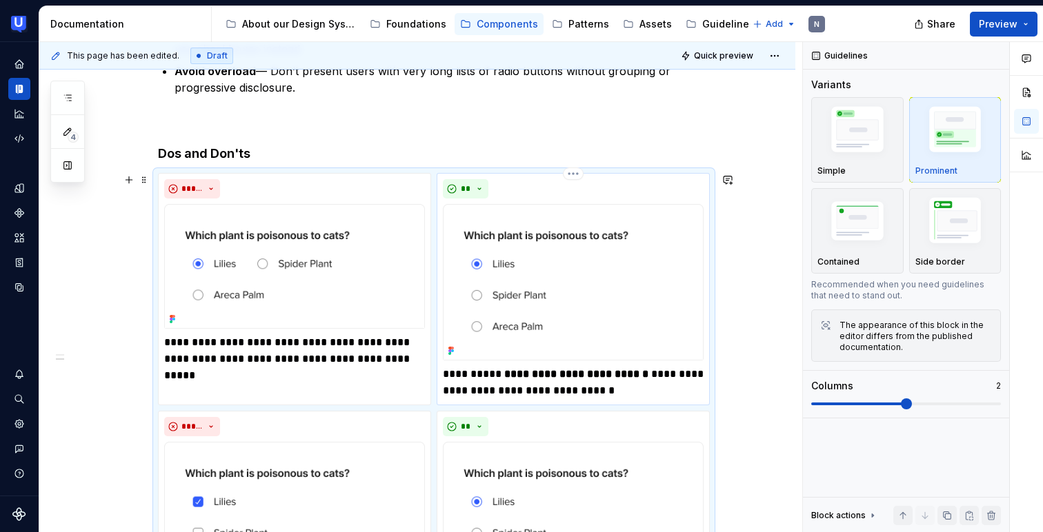
click at [647, 390] on p "**********" at bounding box center [573, 382] width 261 height 33
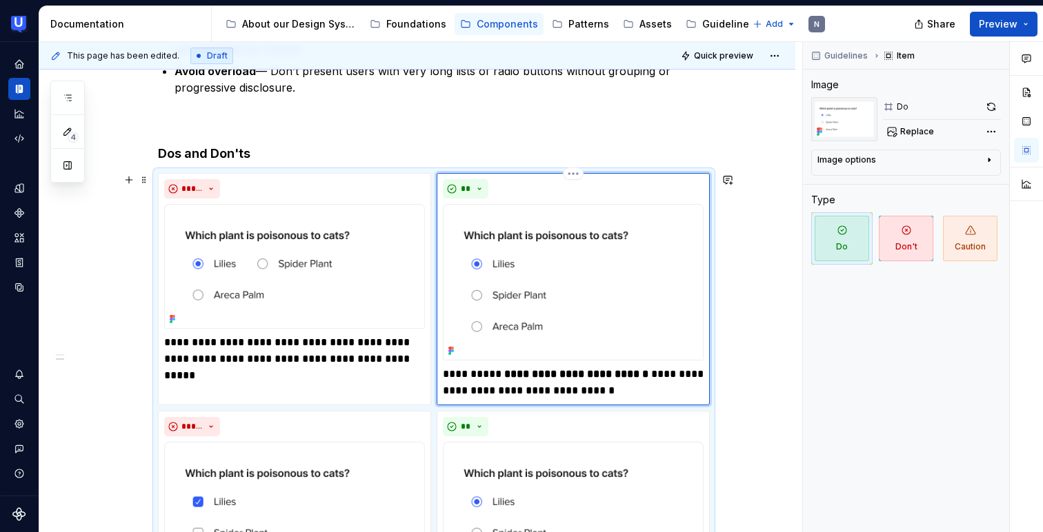
click at [643, 390] on p "**********" at bounding box center [573, 382] width 261 height 33
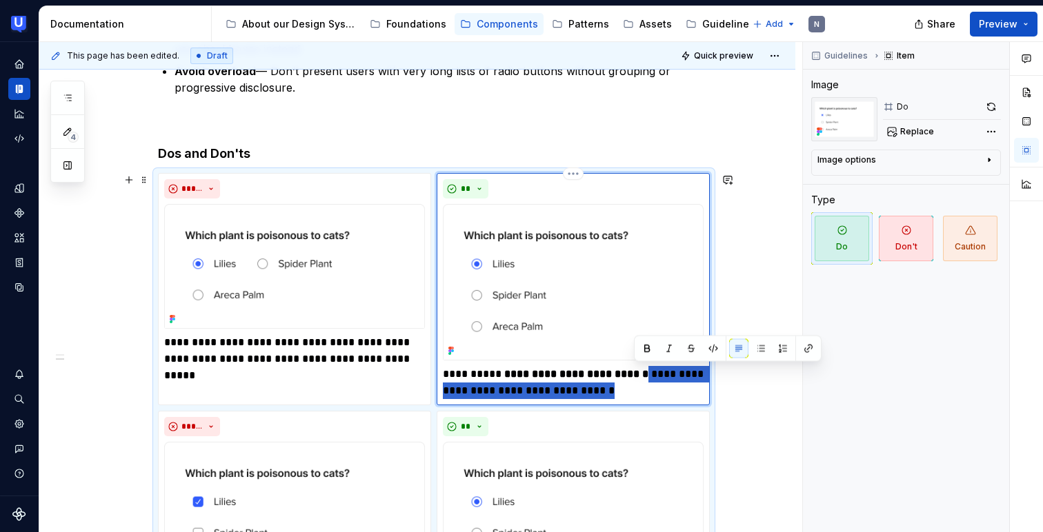
drag, startPoint x: 639, startPoint y: 391, endPoint x: 634, endPoint y: 369, distance: 22.6
click at [634, 369] on p "**********" at bounding box center [573, 382] width 261 height 33
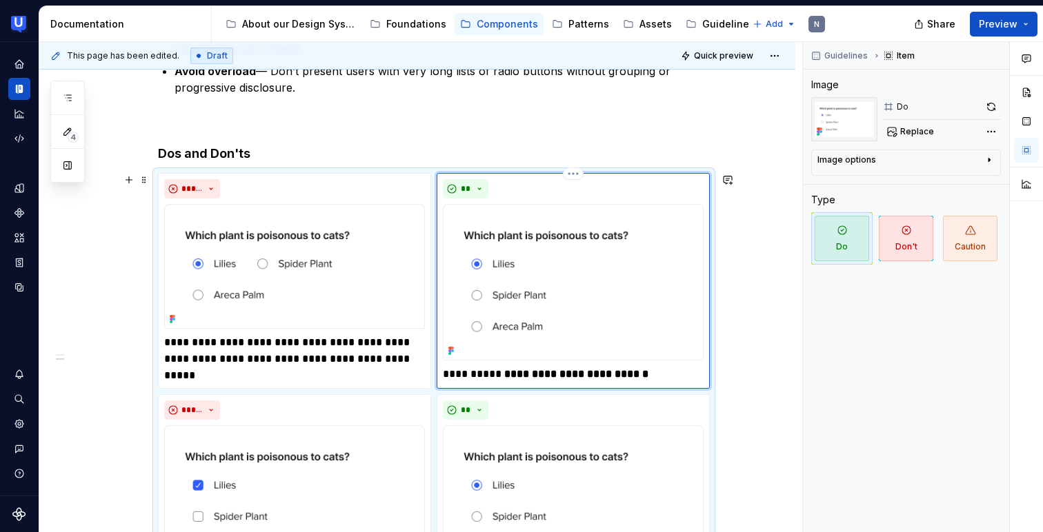
type textarea "*"
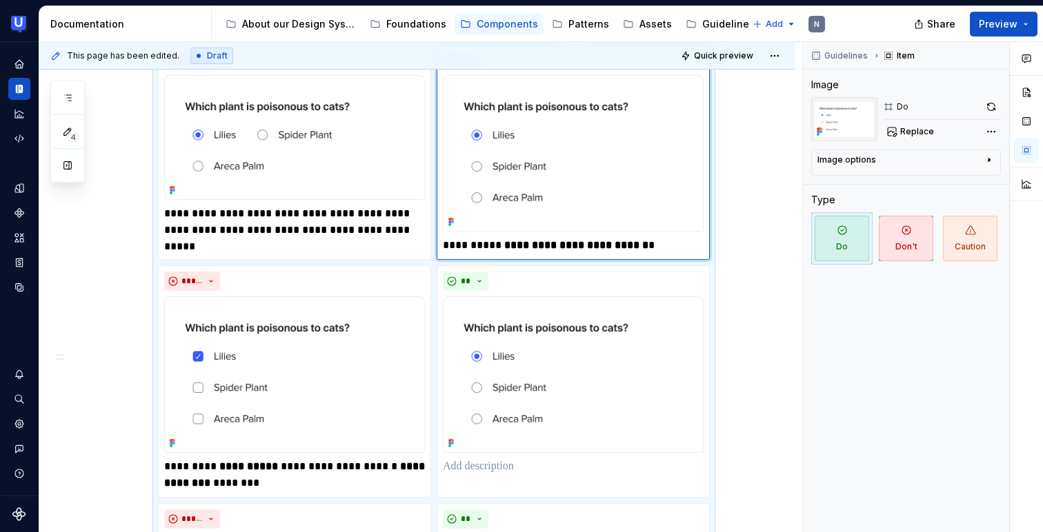
scroll to position [521, 0]
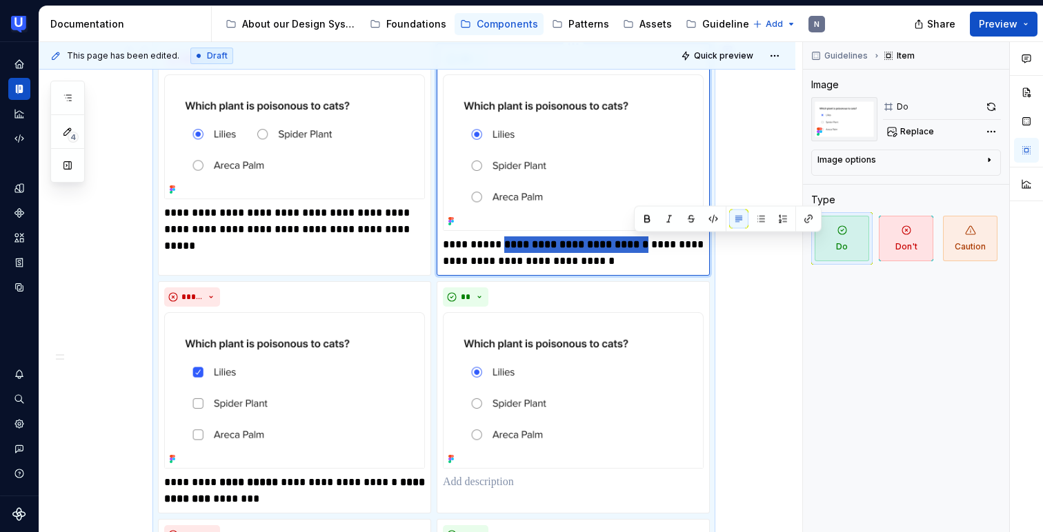
click at [702, 264] on p "**********" at bounding box center [573, 253] width 261 height 33
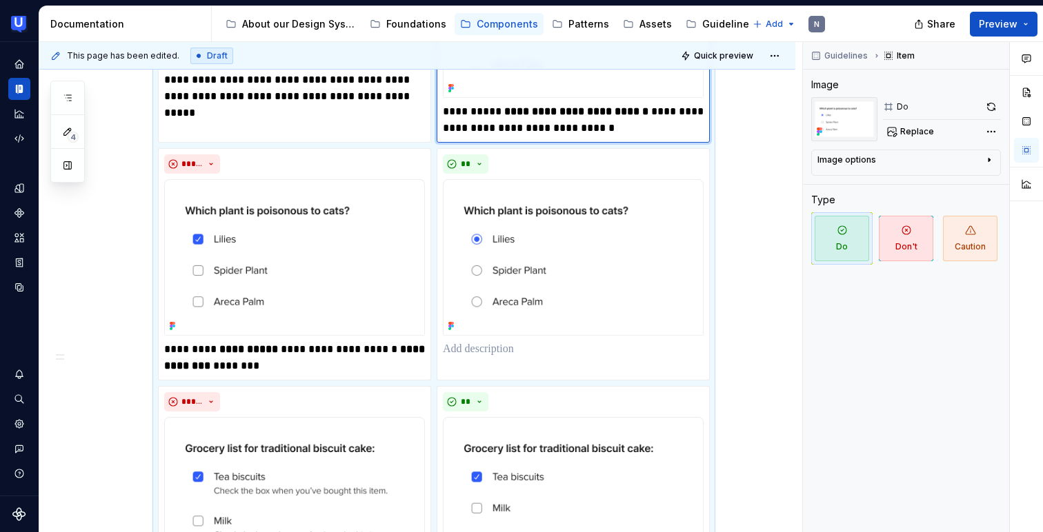
scroll to position [656, 0]
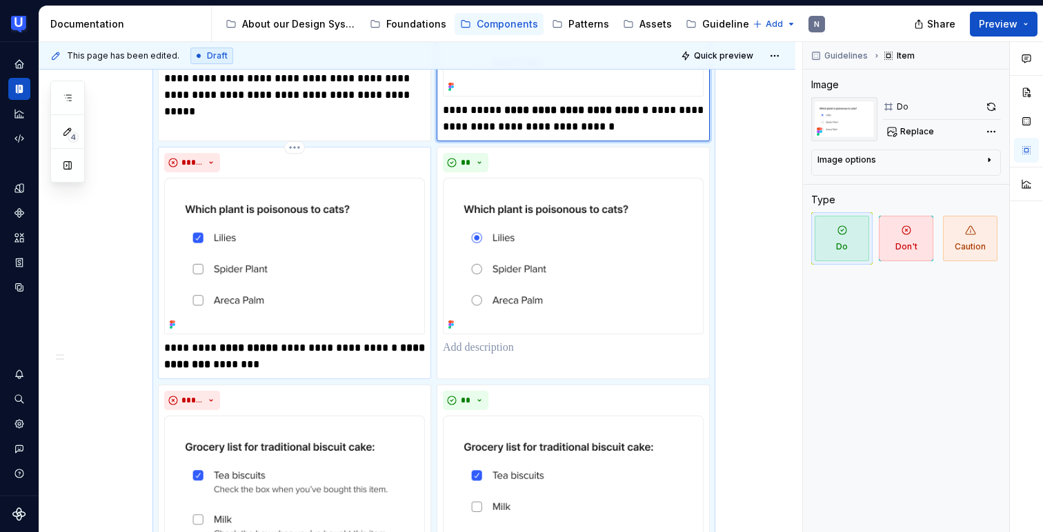
click at [247, 345] on strong "**********" at bounding box center [248, 348] width 59 height 10
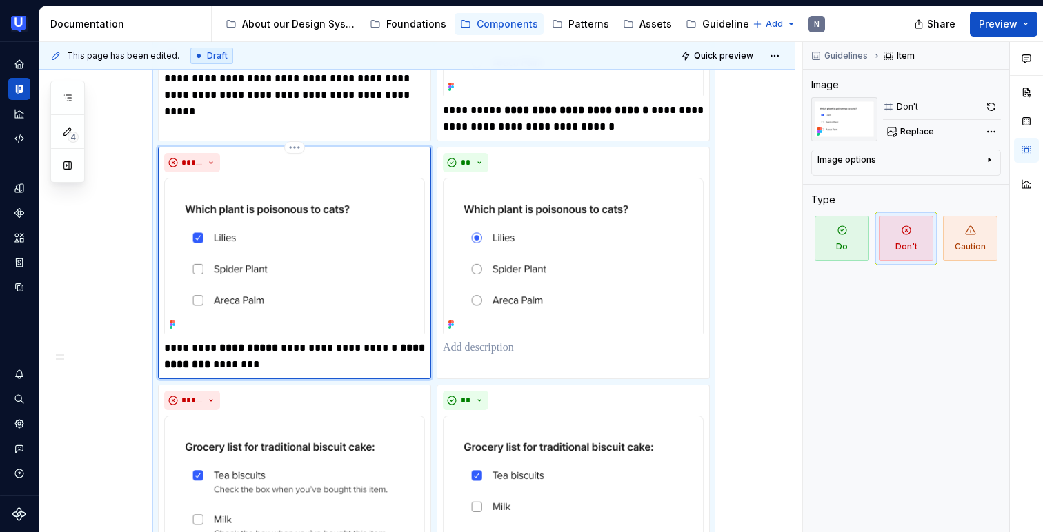
type textarea "*"
click at [240, 363] on p "**********" at bounding box center [294, 356] width 261 height 33
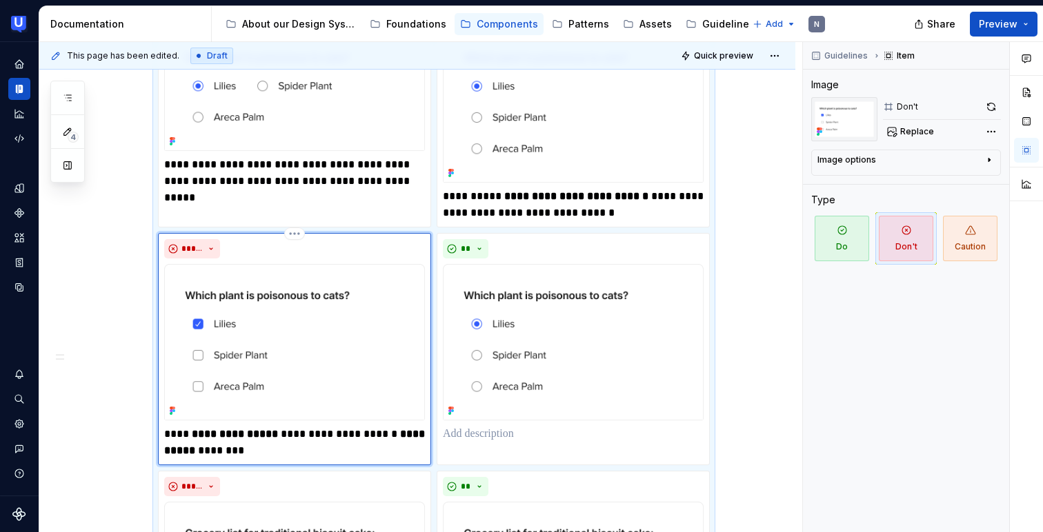
scroll to position [568, 0]
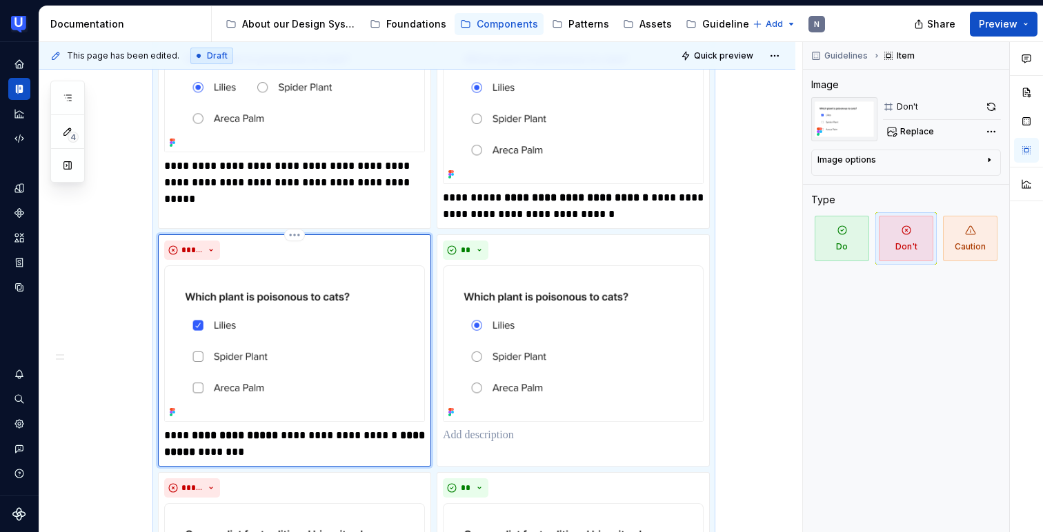
click at [286, 361] on img at bounding box center [294, 343] width 261 height 157
click at [909, 137] on button "Replace" at bounding box center [911, 131] width 57 height 19
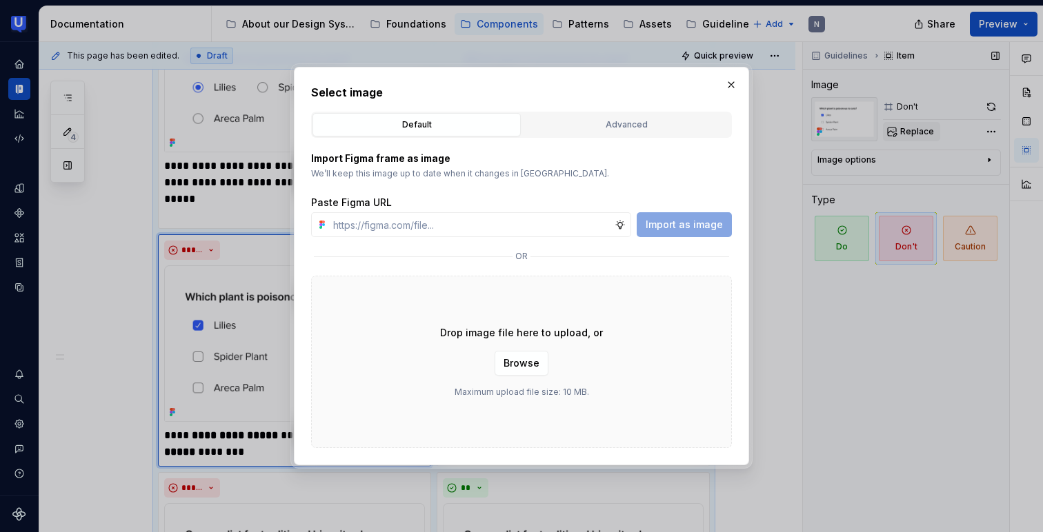
type textarea "*"
type input "[URL][DOMAIN_NAME]"
click at [692, 224] on span "Import as image" at bounding box center [683, 225] width 77 height 14
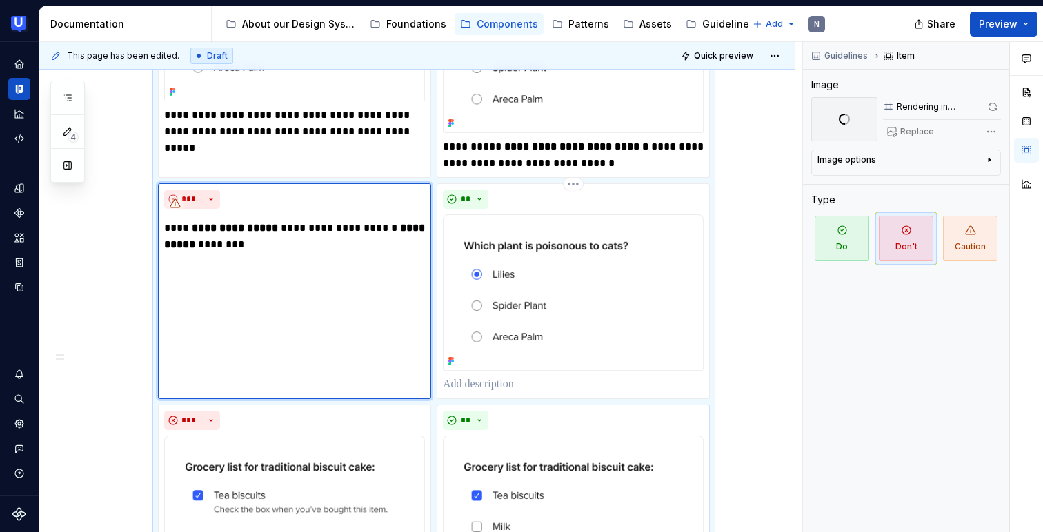
scroll to position [585, 0]
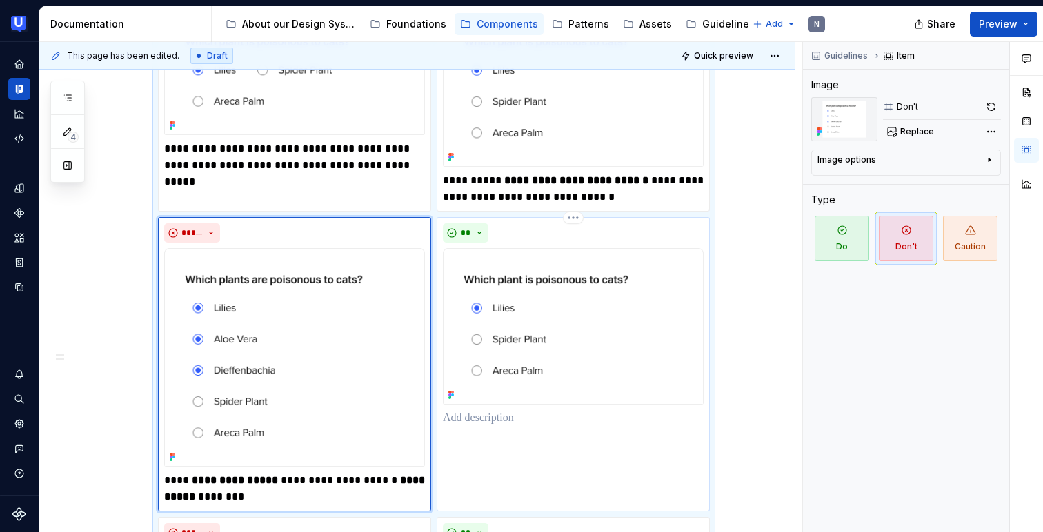
click at [603, 348] on img at bounding box center [573, 326] width 261 height 157
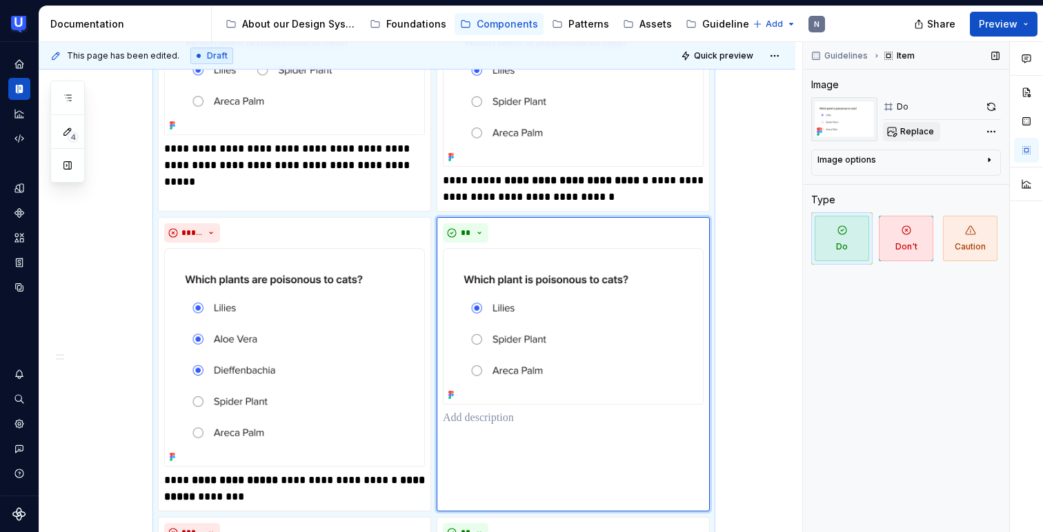
click at [919, 130] on span "Replace" at bounding box center [917, 131] width 34 height 11
type textarea "*"
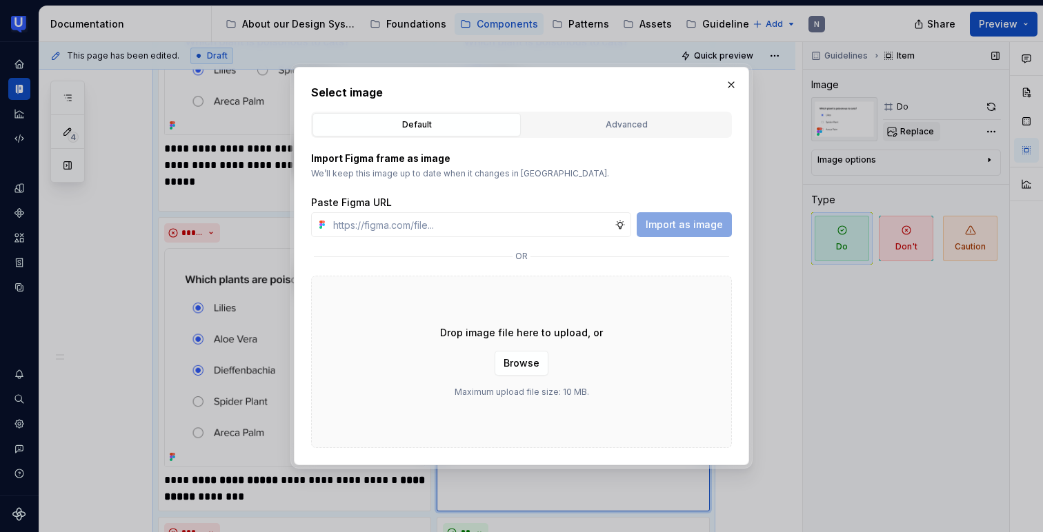
type input "Which plants are poisonous to cats? Lilies Extremely toxic Aloe [PERSON_NAME] S…"
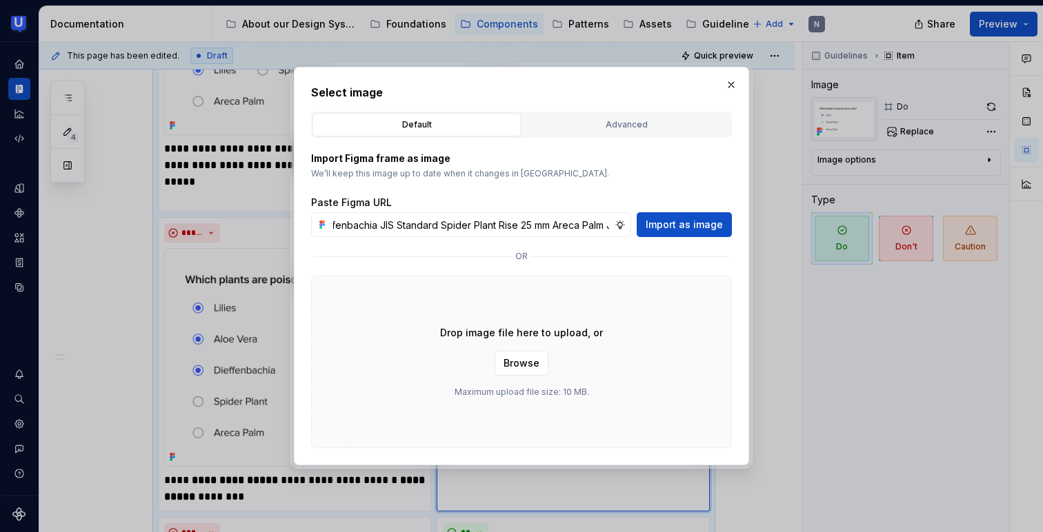
type textarea "*"
type input "Which plants are poisonous to cats? Lilies Extremely toxic Aloe [PERSON_NAME] S…"
click at [722, 228] on span "Import as image" at bounding box center [683, 225] width 77 height 14
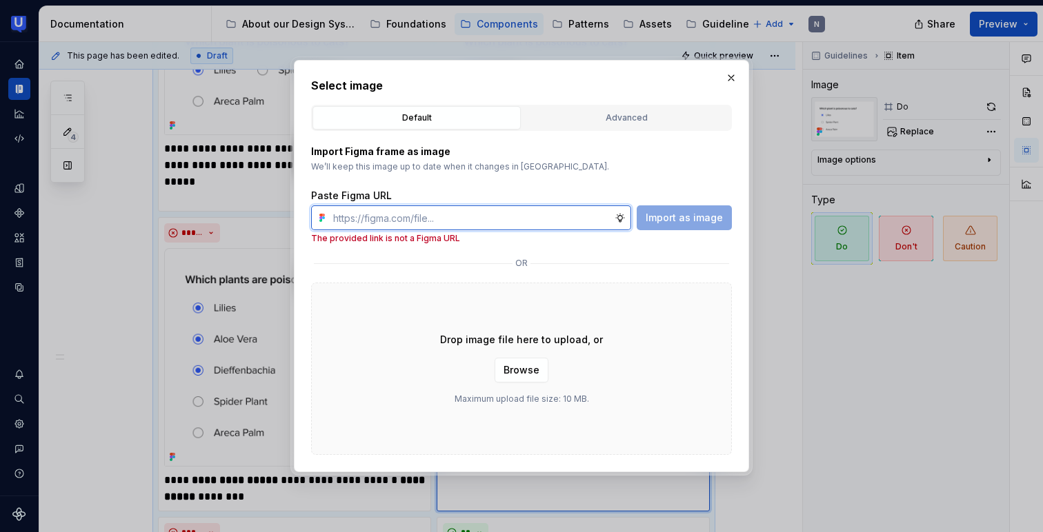
scroll to position [0, 0]
paste input "[URL][DOMAIN_NAME]"
type input "[URL][DOMAIN_NAME]"
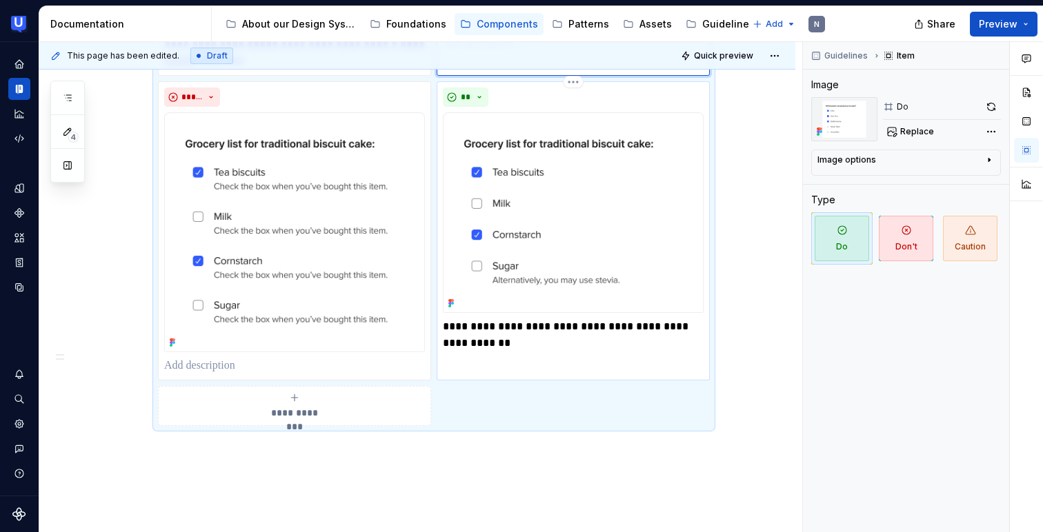
scroll to position [1023, 0]
type textarea "*"
